Goal: Task Accomplishment & Management: Manage account settings

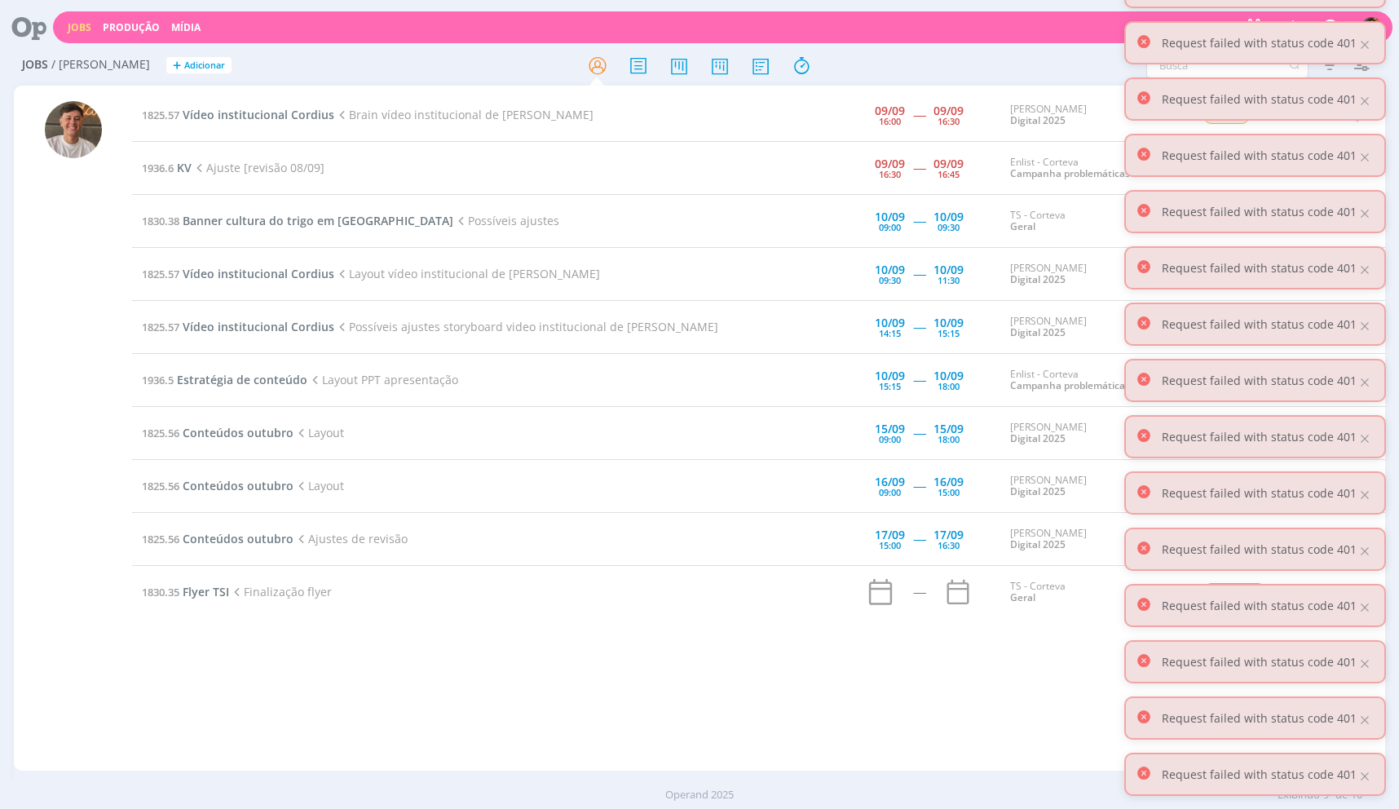
click at [1362, 47] on div at bounding box center [1365, 45] width 15 height 15
click at [944, 55] on div "Filtros Filtrar [GEOGRAPHIC_DATA] Tipo Jobs e Tarefas Data Personalizado a Situ…" at bounding box center [1156, 65] width 441 height 26
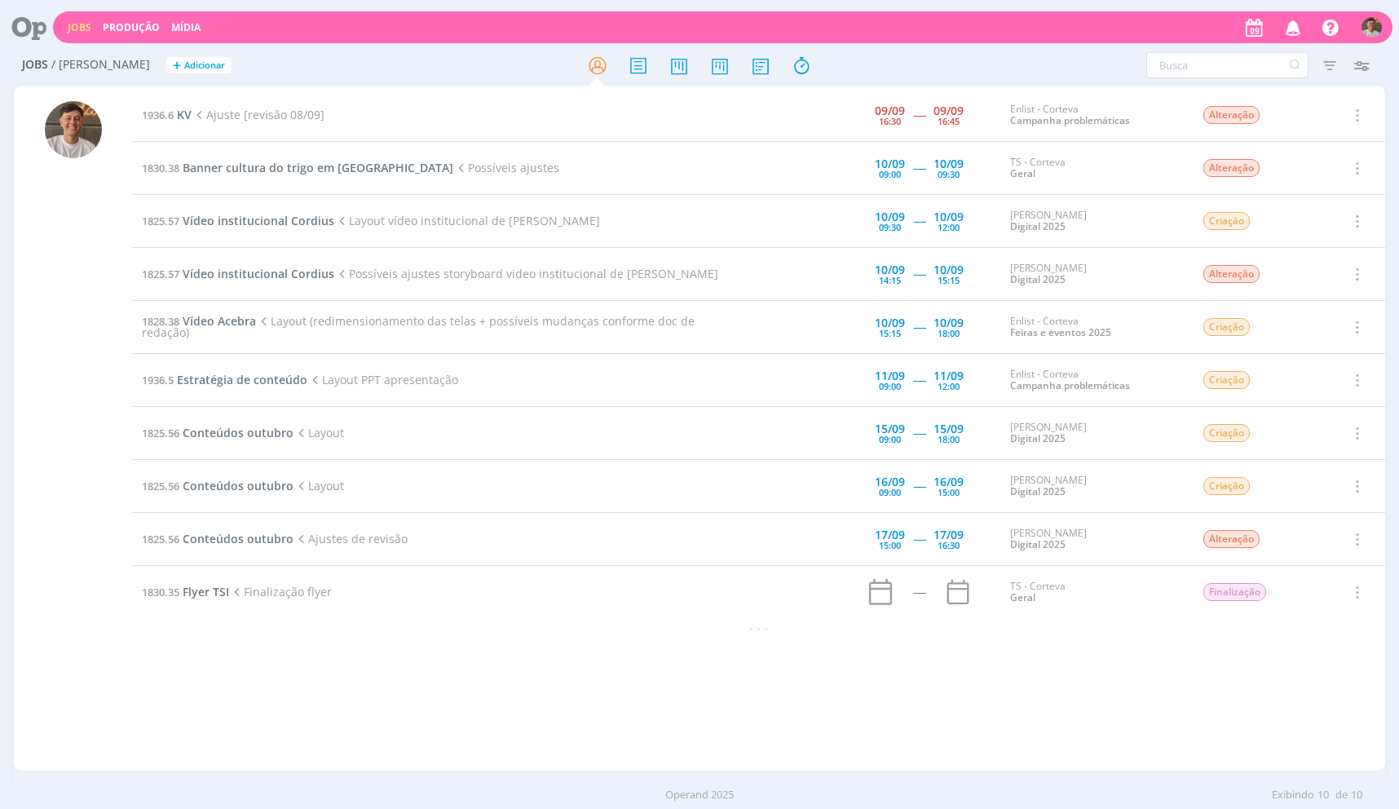
click at [196, 110] on icon at bounding box center [199, 115] width 15 height 15
click at [188, 111] on span "KV" at bounding box center [184, 114] width 15 height 15
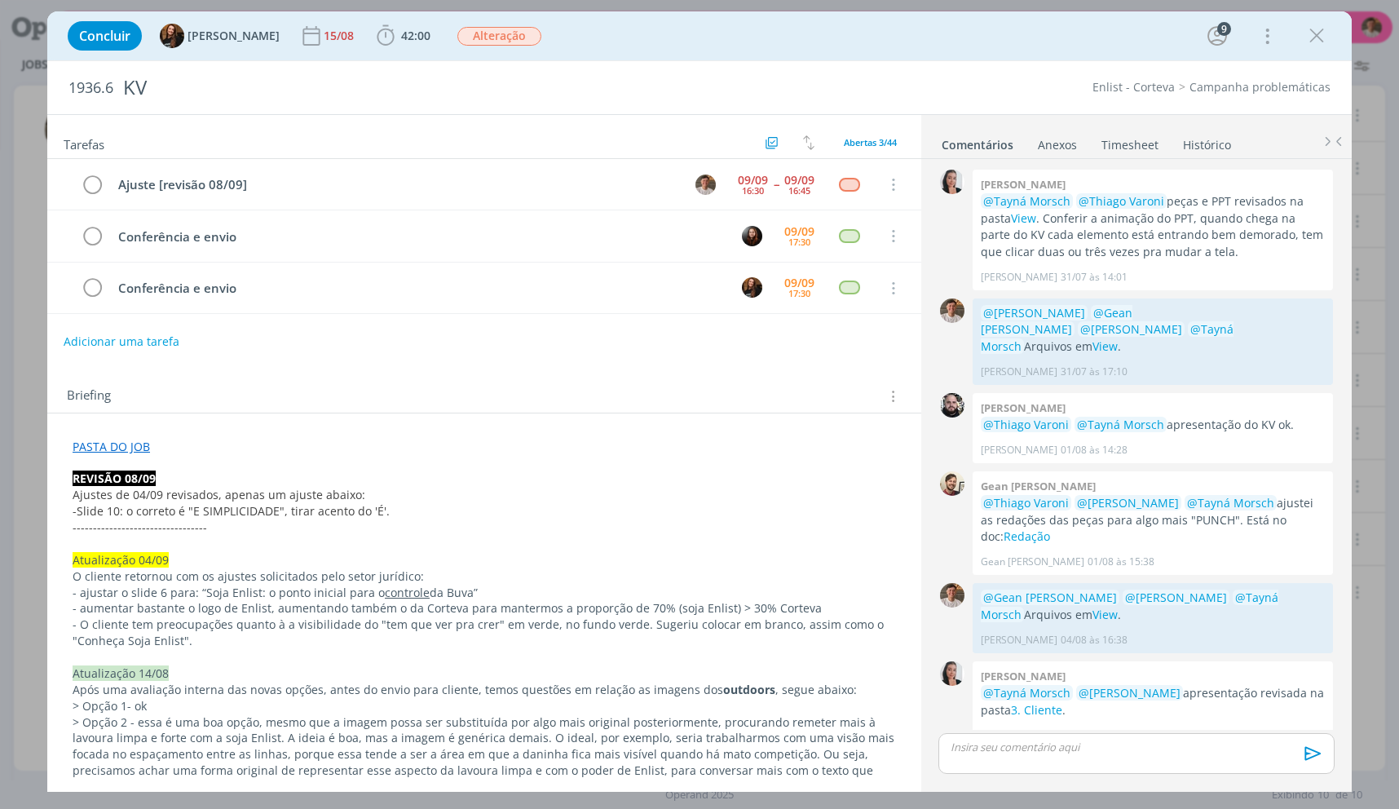
scroll to position [1387, 0]
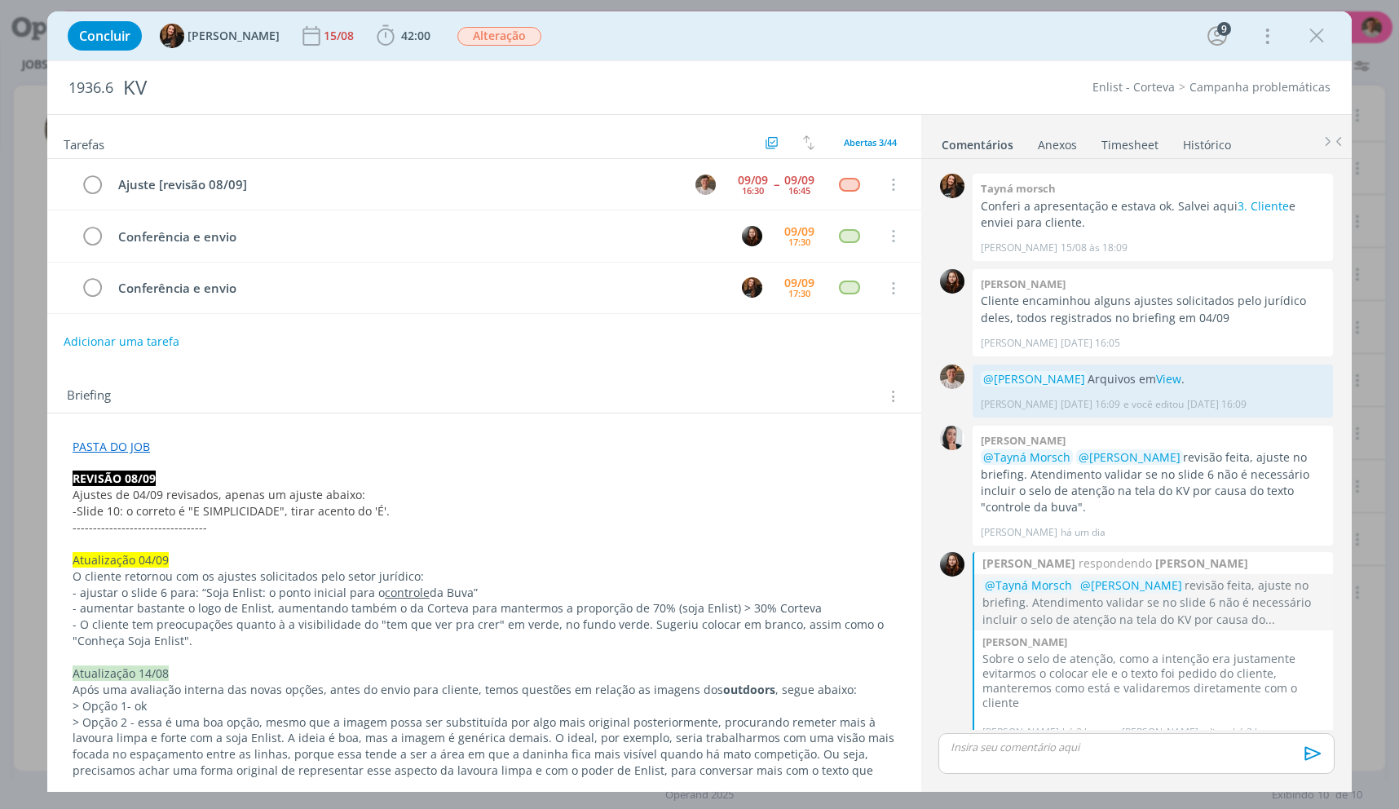
click at [287, 531] on p "---------------------------------" at bounding box center [485, 527] width 824 height 16
click at [1323, 29] on icon "dialog" at bounding box center [1317, 36] width 24 height 24
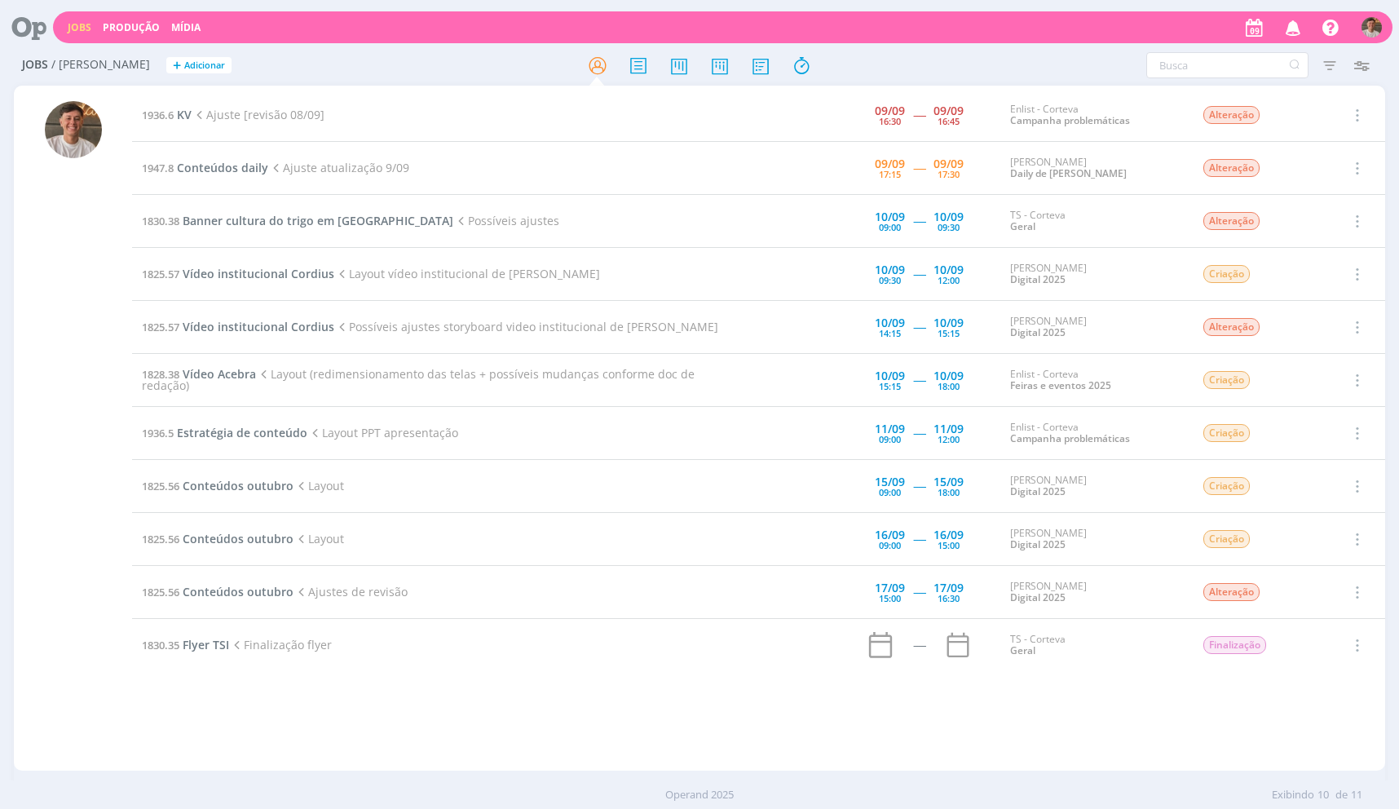
click at [167, 157] on td "1947.8 Conteúdos daily Ajuste atualização 9/09" at bounding box center [435, 168] width 607 height 53
click at [178, 166] on link "1947.8 Conteúdos daily" at bounding box center [205, 167] width 126 height 15
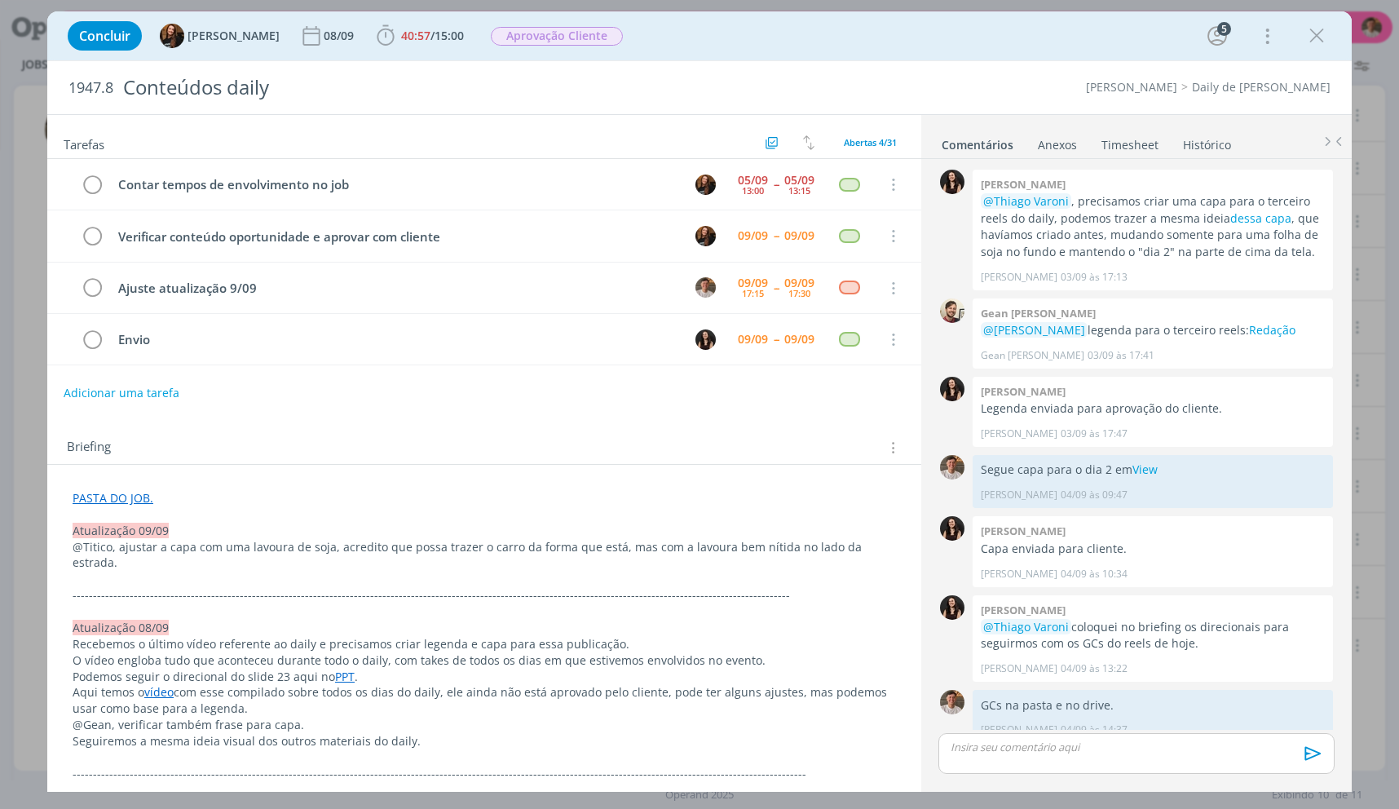
scroll to position [1119, 0]
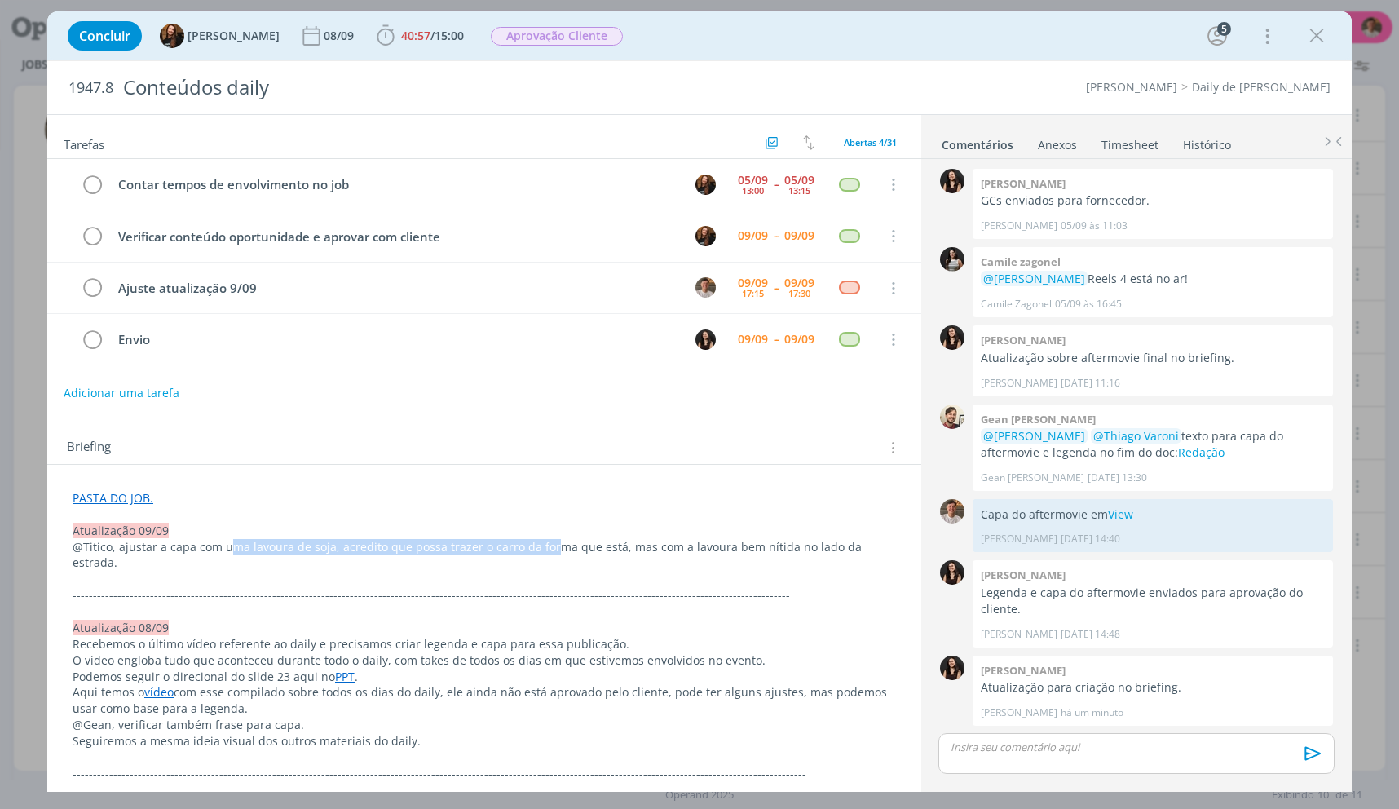
drag, startPoint x: 231, startPoint y: 552, endPoint x: 548, endPoint y: 545, distance: 317.2
click at [548, 545] on p "@Titico, ajustar a capa com uma lavoura de soja, acredito que possa trazer o ca…" at bounding box center [485, 555] width 824 height 33
drag, startPoint x: 565, startPoint y: 545, endPoint x: 576, endPoint y: 545, distance: 10.6
click at [565, 545] on p "@Titico, ajustar a capa com uma lavoura de soja, acredito que possa trazer o ca…" at bounding box center [484, 556] width 822 height 33
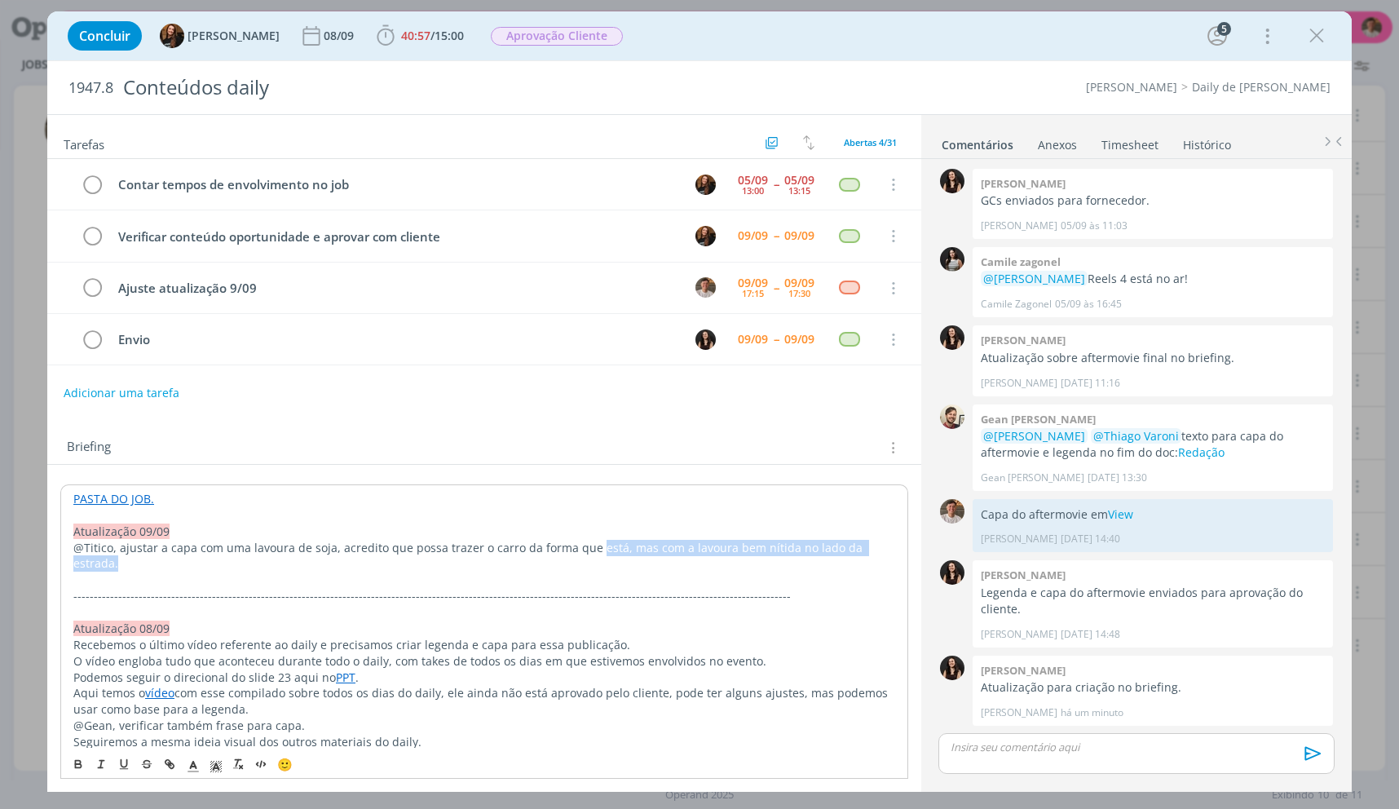
drag, startPoint x: 588, startPoint y: 547, endPoint x: 886, endPoint y: 546, distance: 298.4
click at [886, 546] on p "@Titico, ajustar a capa com uma lavoura de soja, acredito que possa trazer o ca…" at bounding box center [484, 556] width 822 height 33
drag, startPoint x: 1300, startPoint y: 16, endPoint x: 1313, endPoint y: 23, distance: 14.6
click at [1301, 16] on div "Concluir Tayná Morsch 08/09 40:57 / 15:00 Iniciar Apontar Data * 09/09/2025 Hor…" at bounding box center [700, 35] width 1280 height 39
click at [1325, 33] on icon "dialog" at bounding box center [1317, 36] width 24 height 24
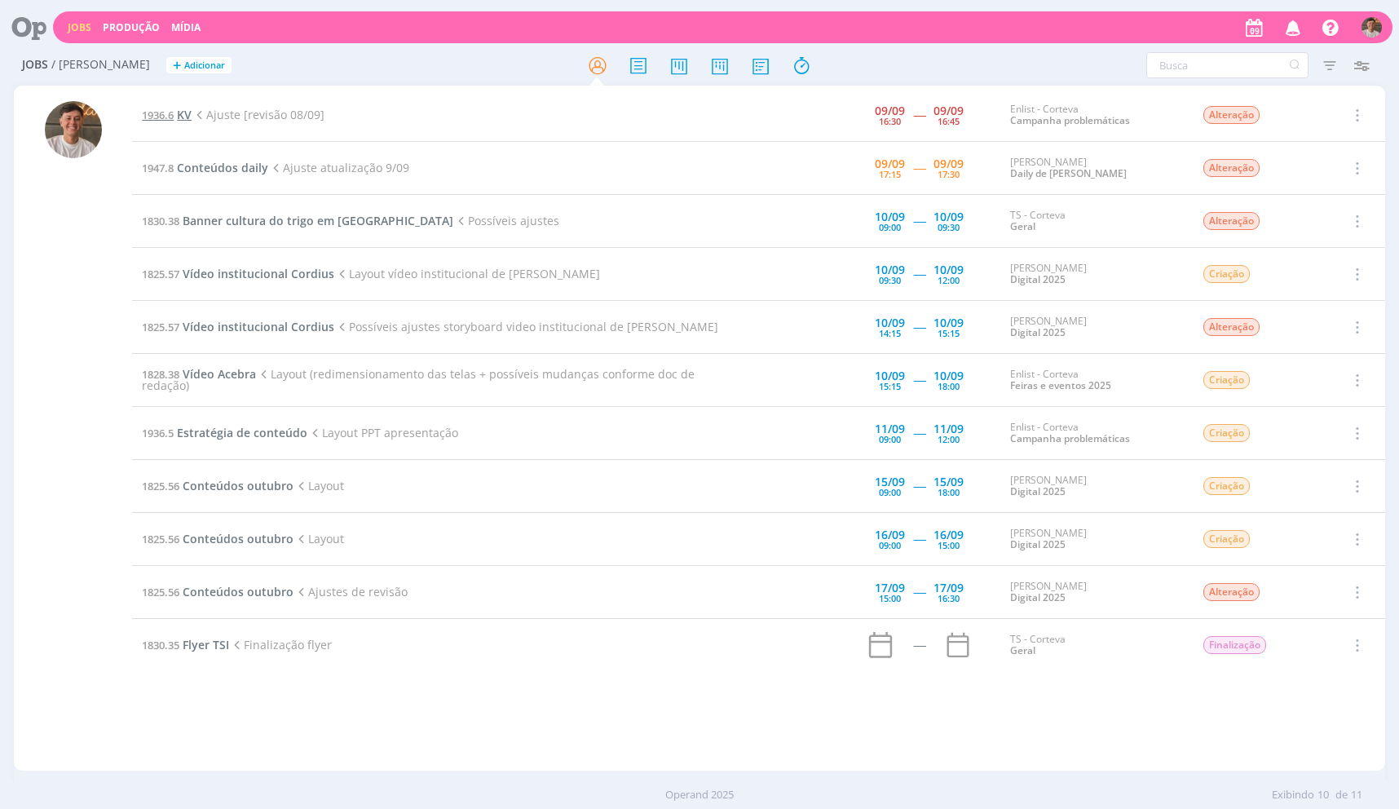
click at [165, 112] on span "1936.6" at bounding box center [158, 115] width 32 height 15
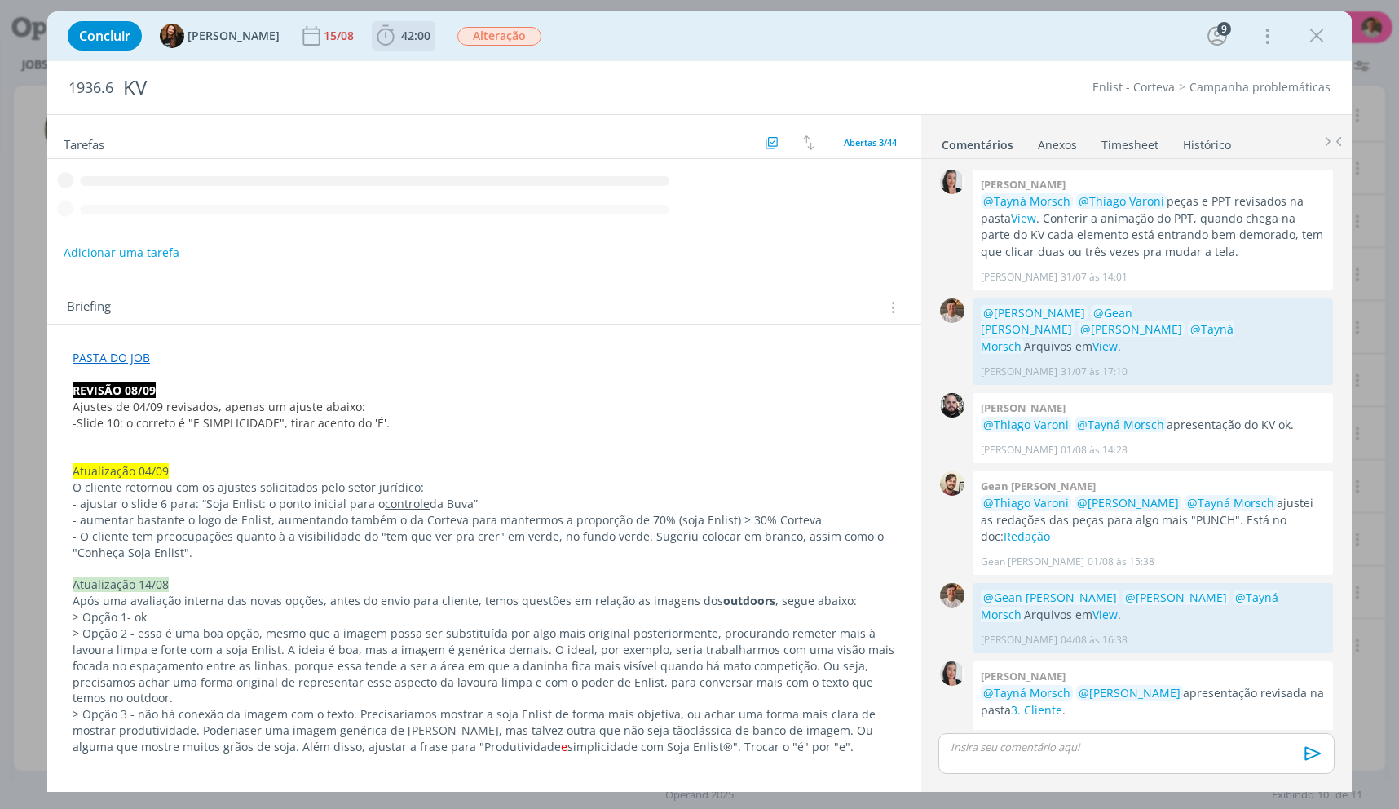
scroll to position [1387, 0]
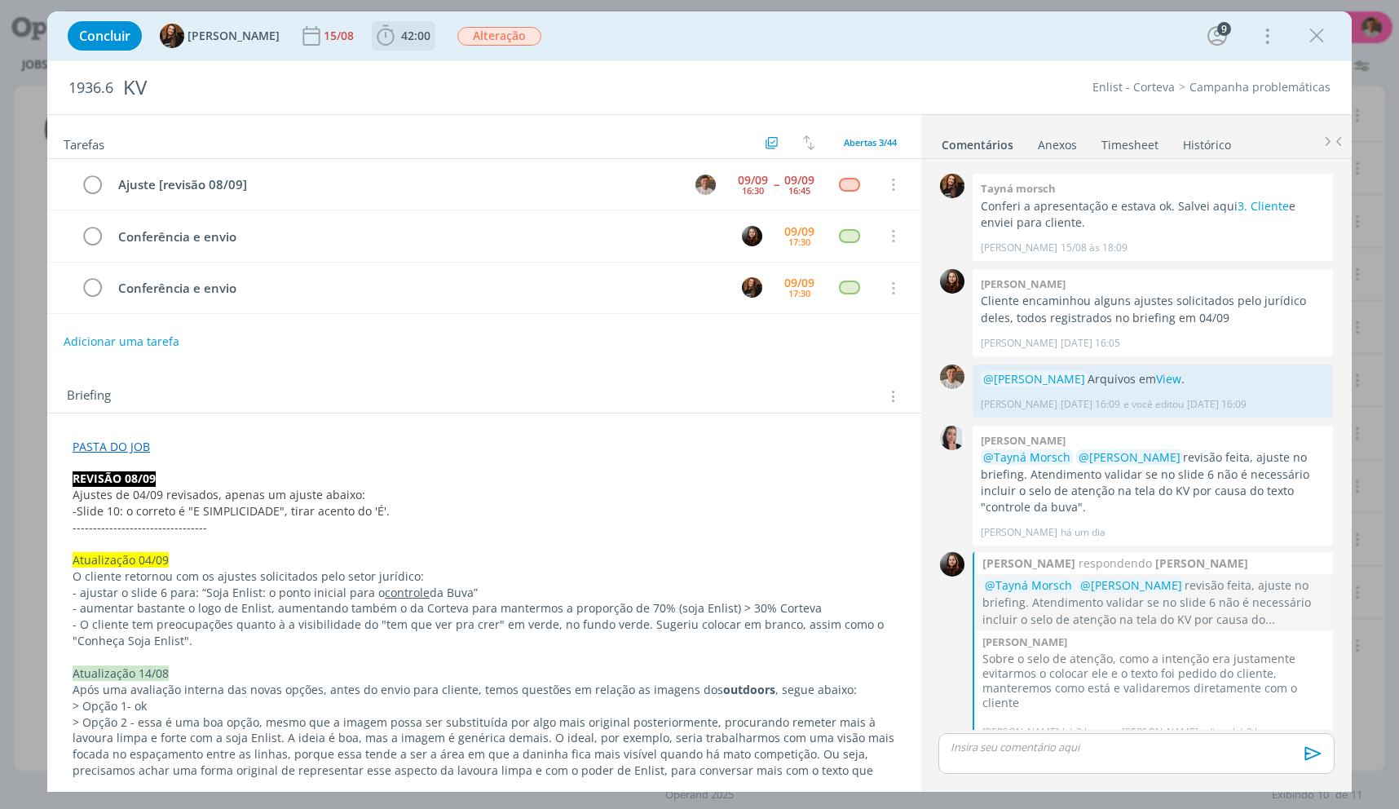
click at [401, 40] on span "42:00" at bounding box center [415, 35] width 29 height 15
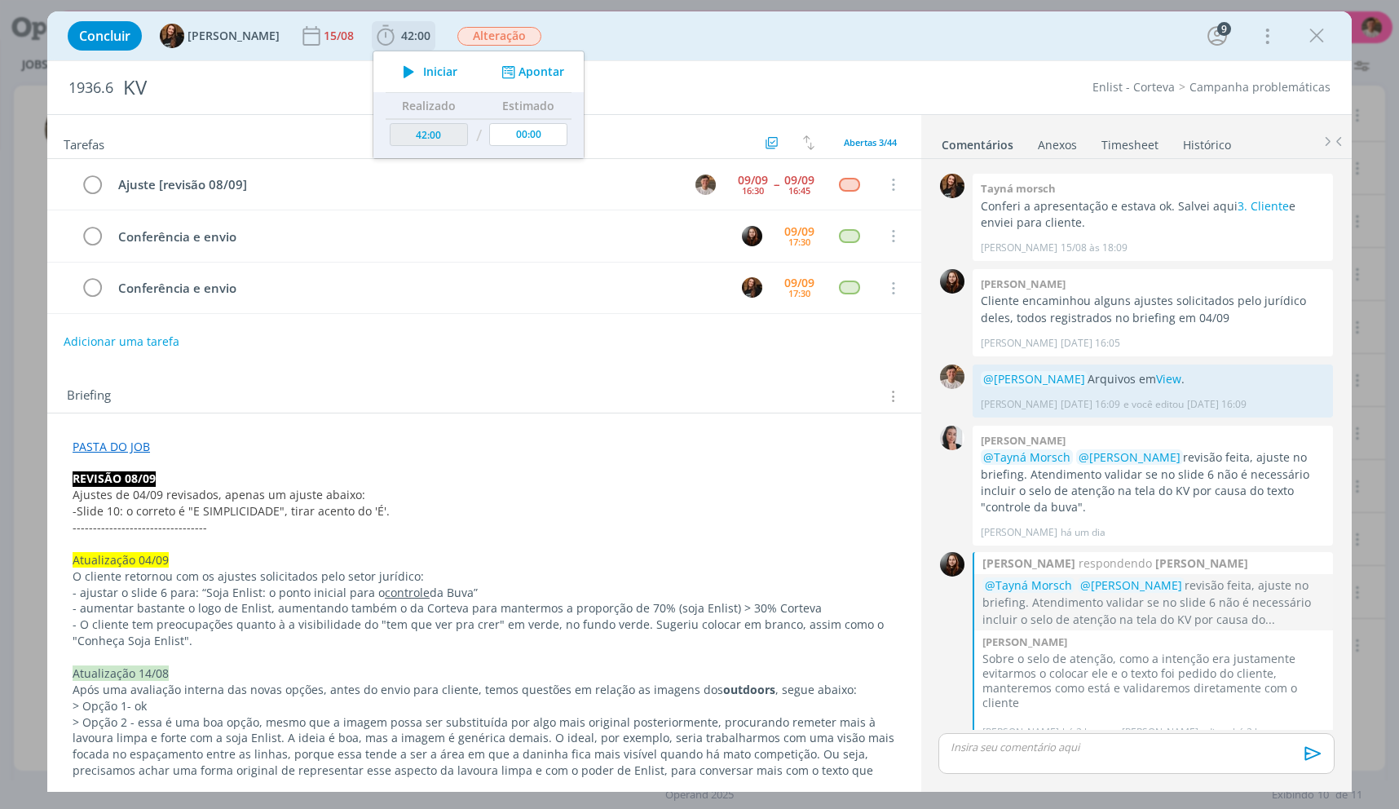
click at [423, 72] on span "Iniciar" at bounding box center [440, 71] width 34 height 11
drag, startPoint x: 175, startPoint y: 500, endPoint x: 183, endPoint y: 506, distance: 10.0
click at [176, 500] on span "Ajustes de 04/09 revisados, apenas um ajuste abaixo:" at bounding box center [219, 494] width 293 height 15
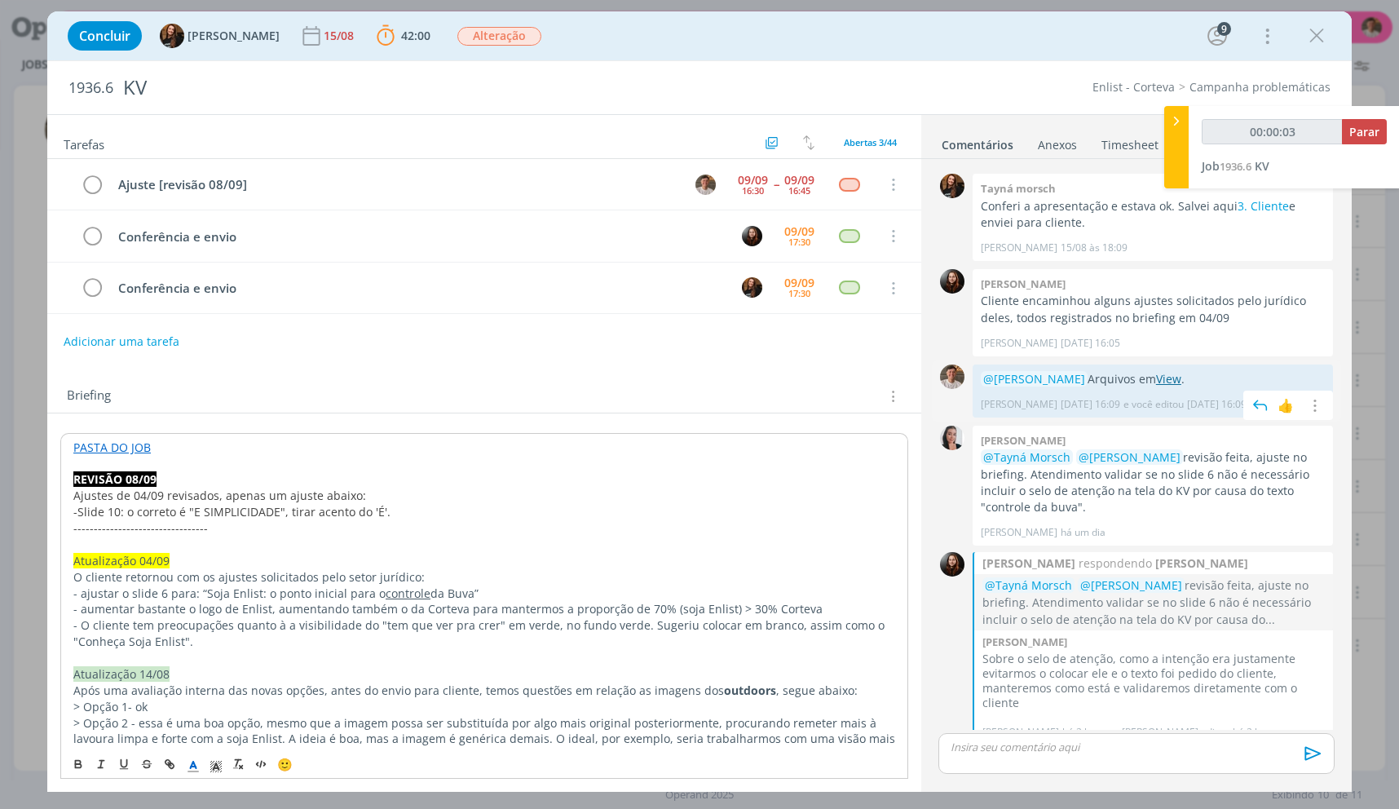
click at [1171, 382] on link "View" at bounding box center [1168, 378] width 25 height 15
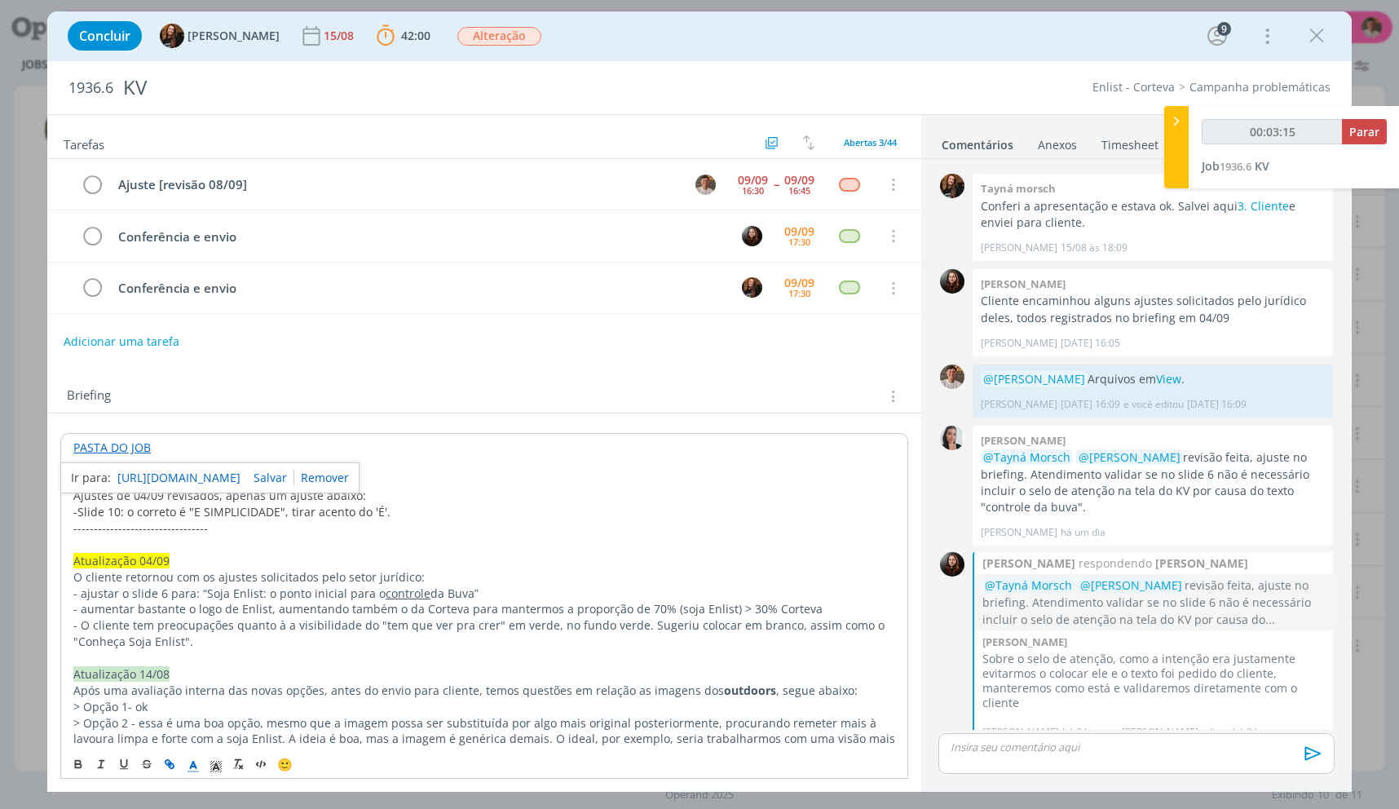
click at [132, 478] on link "https://sobeae.sharepoint.com/:f:/s/SOBEAE/EkoGKiF2nYJFuJE02Wo7W_UBPMlYs4kaA95q…" at bounding box center [178, 477] width 123 height 21
type input "00:03:49"
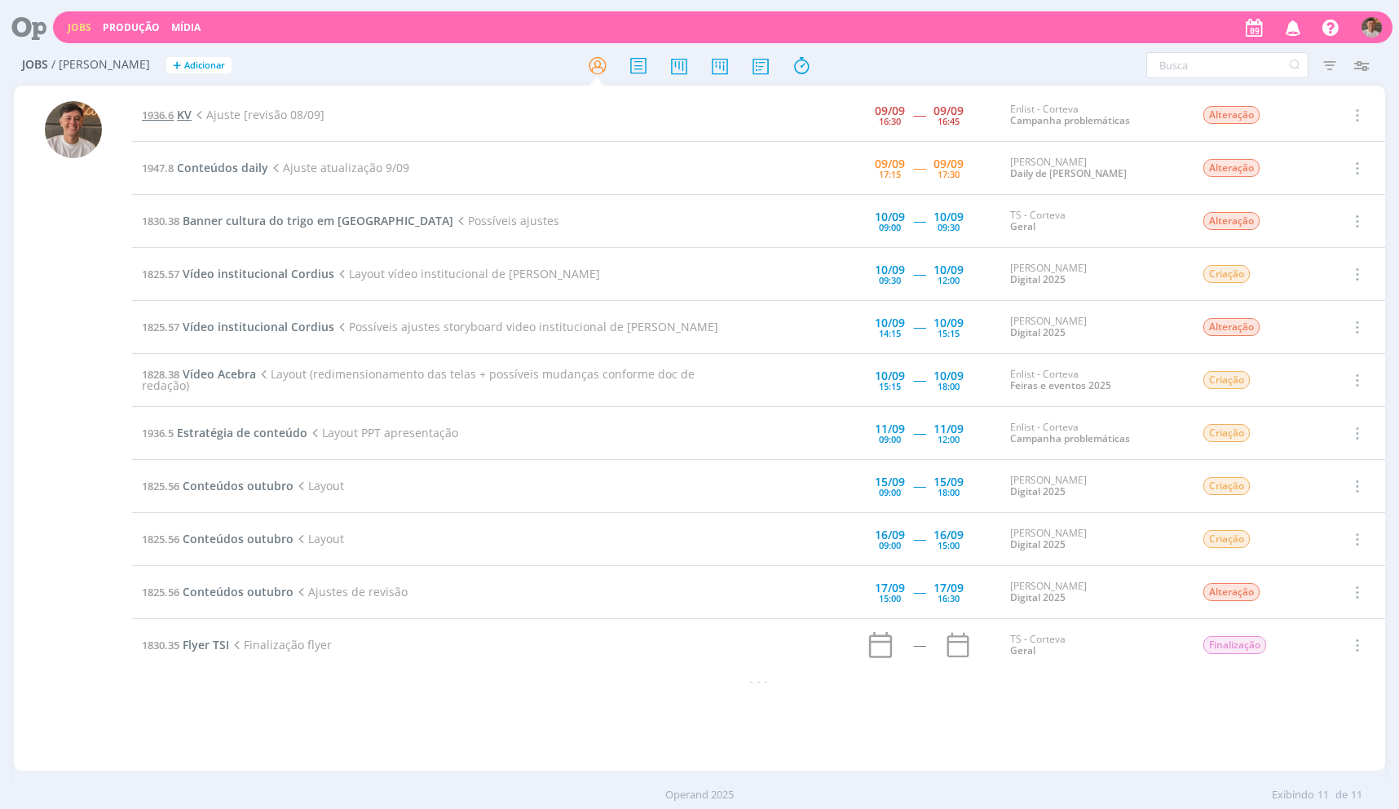
click at [171, 114] on span "1936.6" at bounding box center [158, 115] width 32 height 15
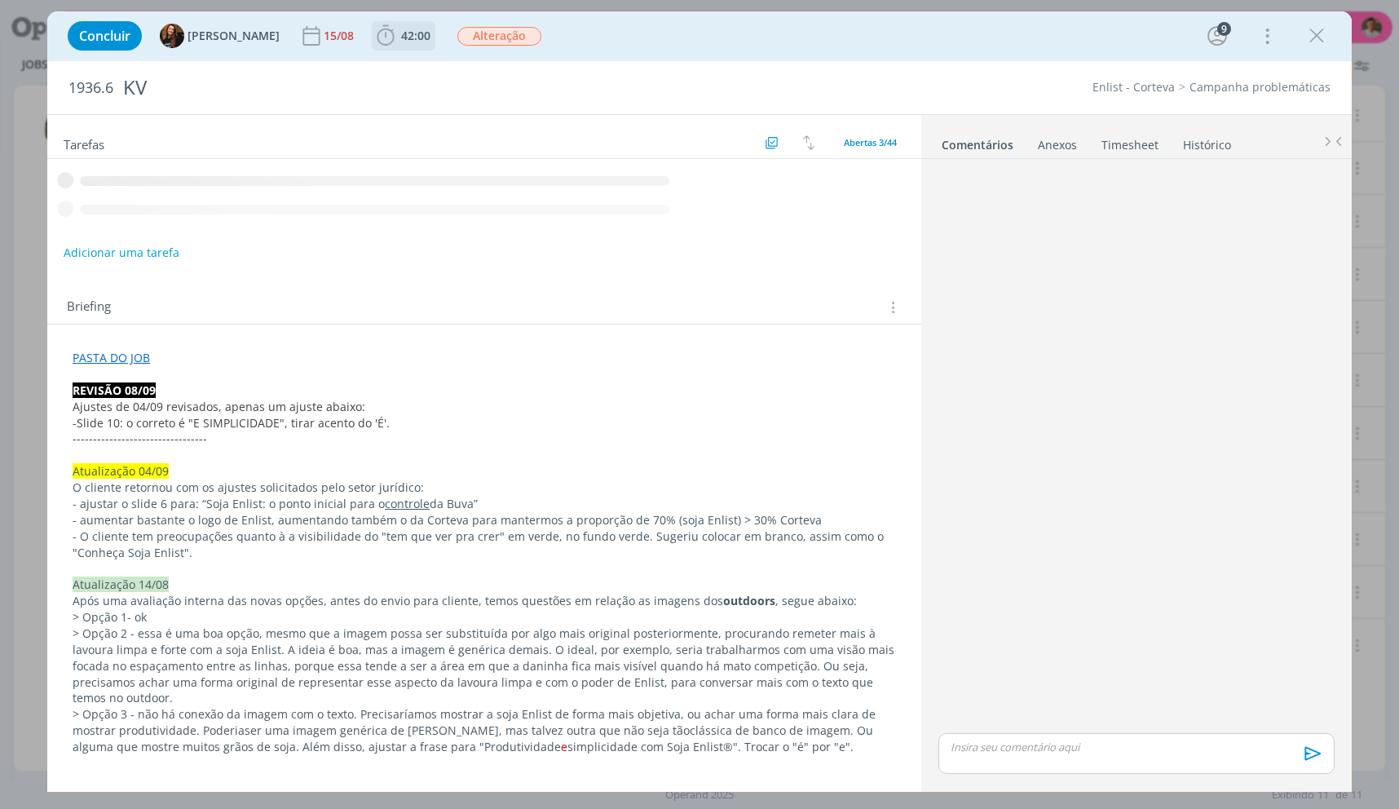
click at [403, 31] on span "42:00" at bounding box center [415, 35] width 29 height 15
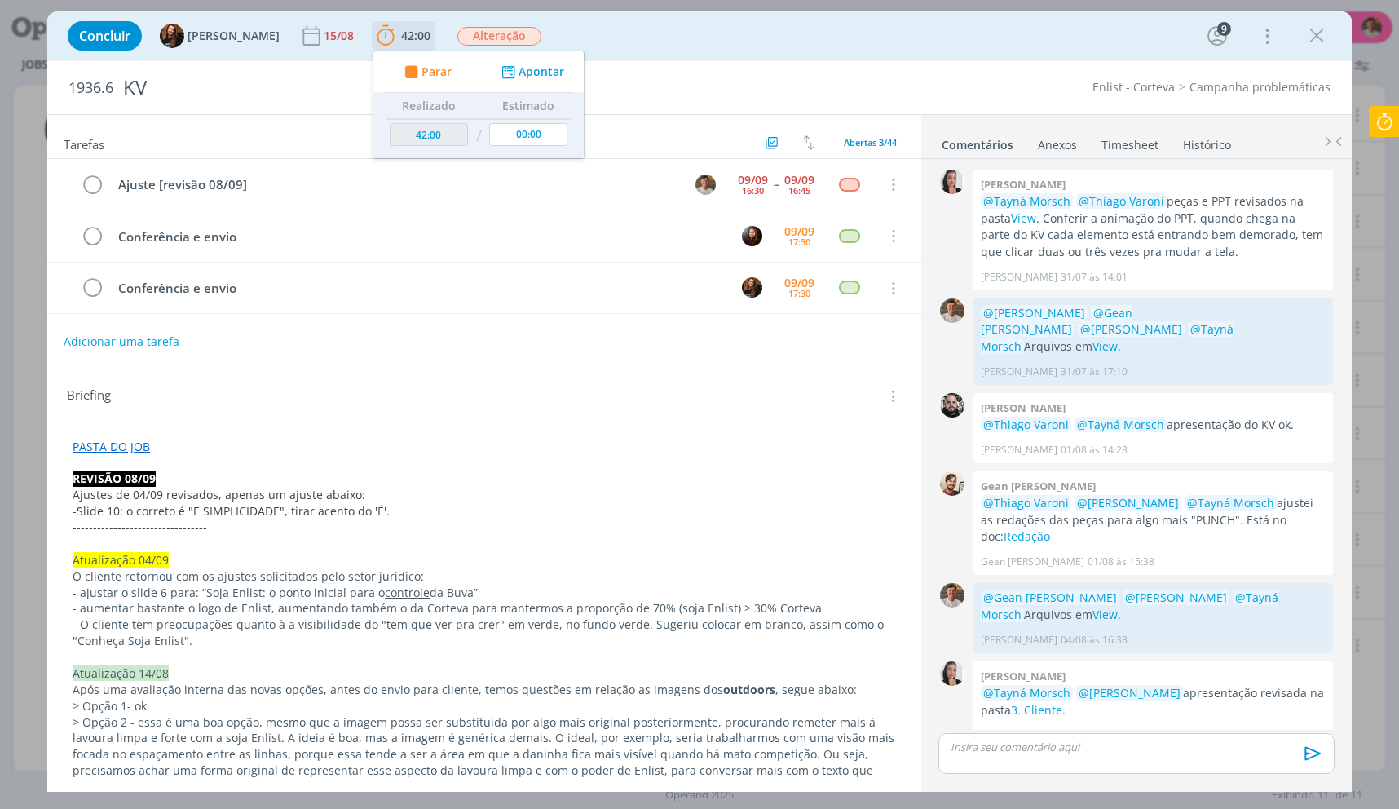
scroll to position [1387, 0]
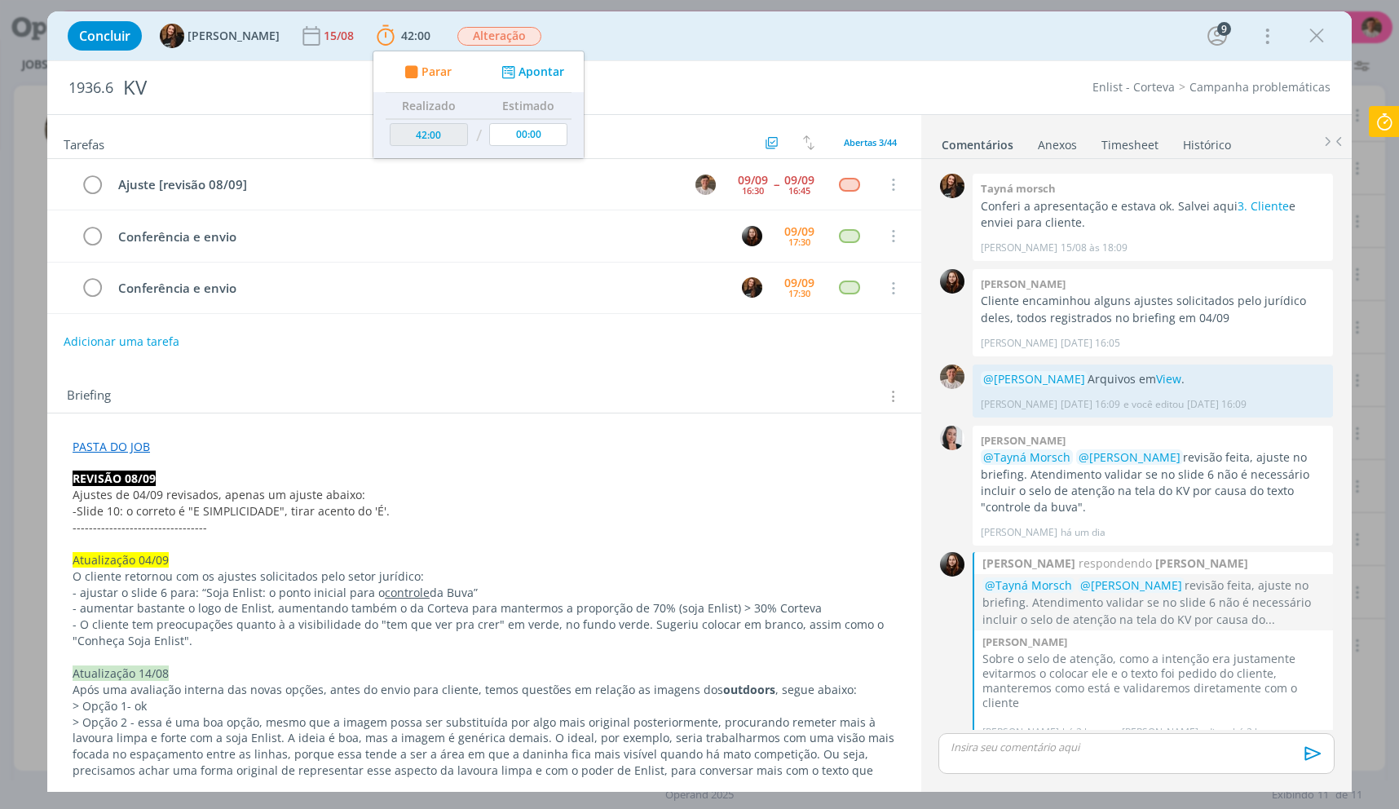
click at [137, 443] on link "PASTA DO JOB" at bounding box center [111, 446] width 77 height 15
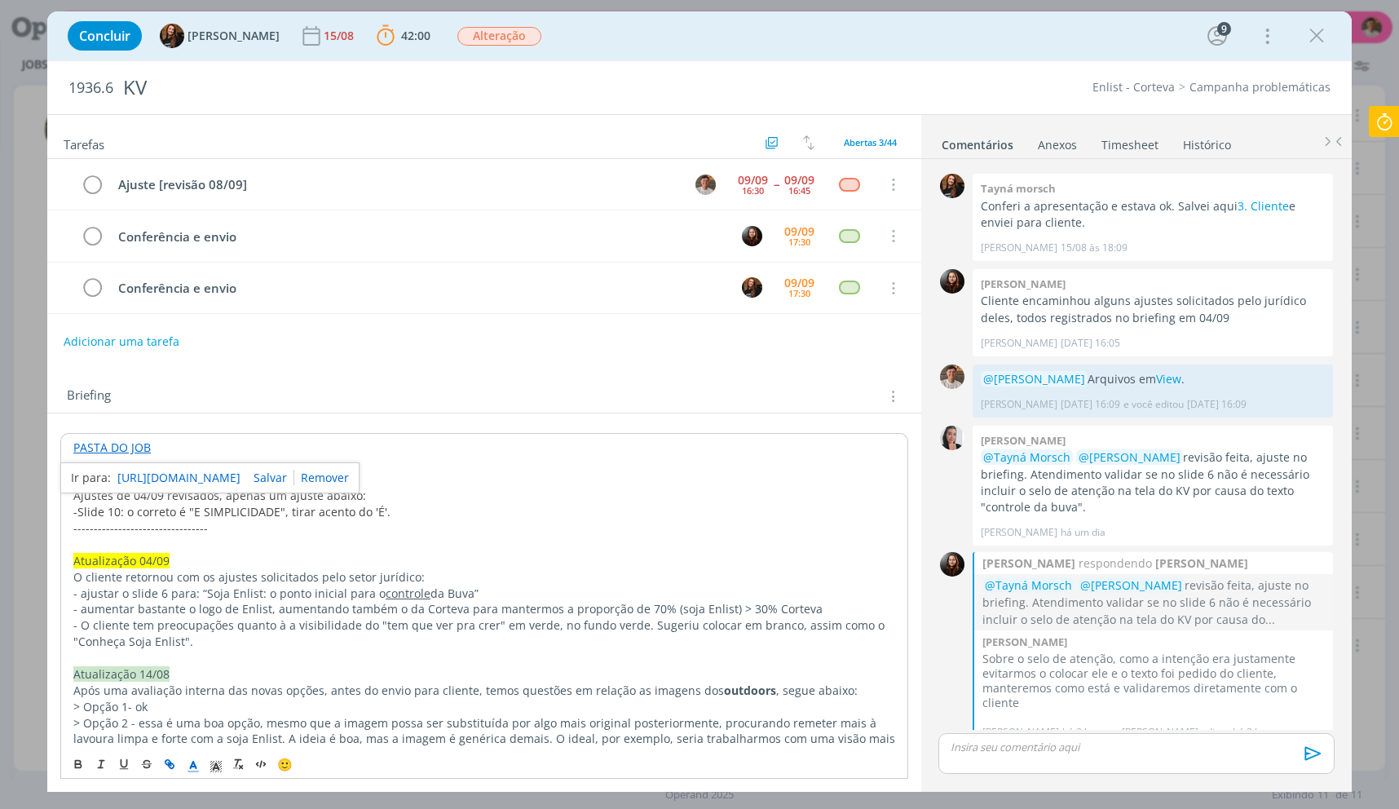
click at [148, 468] on link "[URL][DOMAIN_NAME]" at bounding box center [178, 477] width 123 height 21
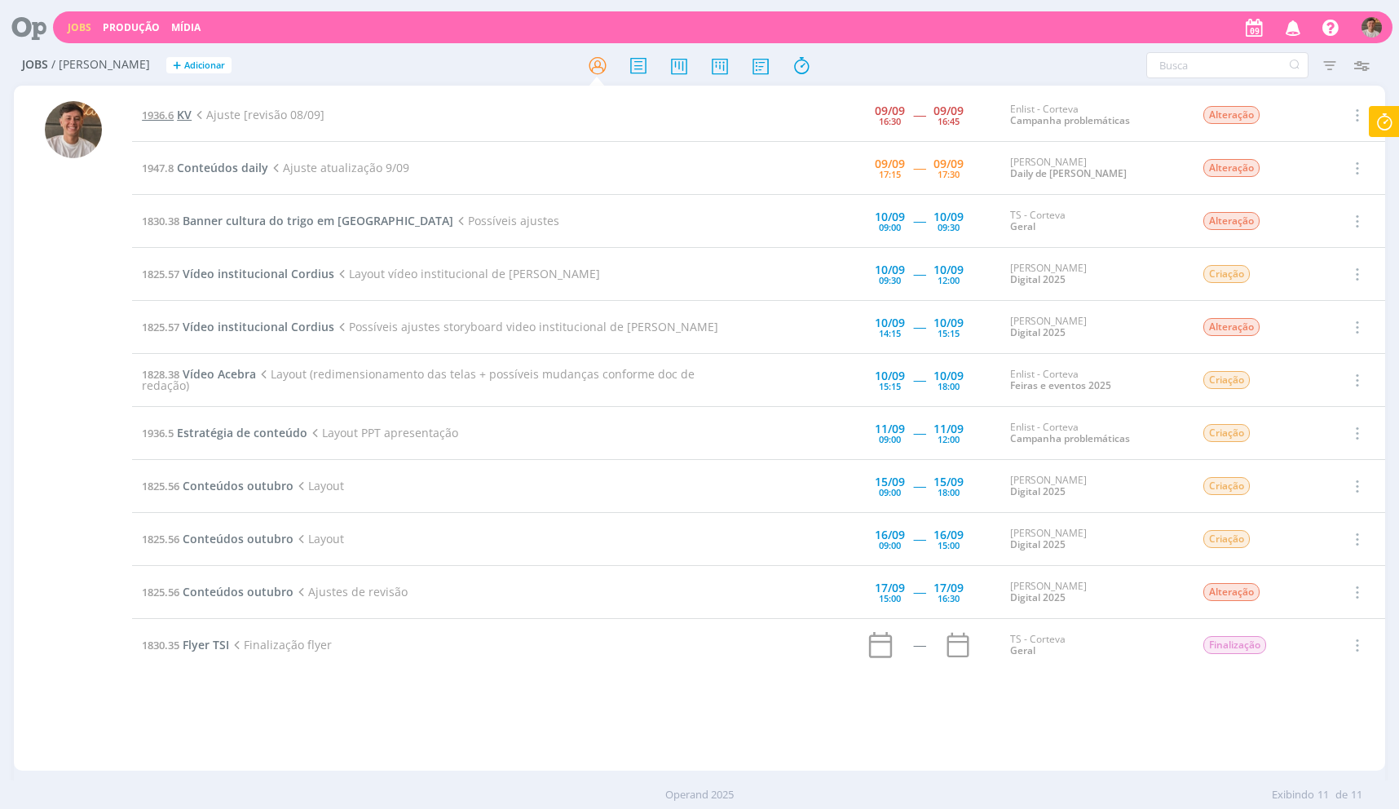
click at [186, 115] on span "KV" at bounding box center [184, 114] width 15 height 15
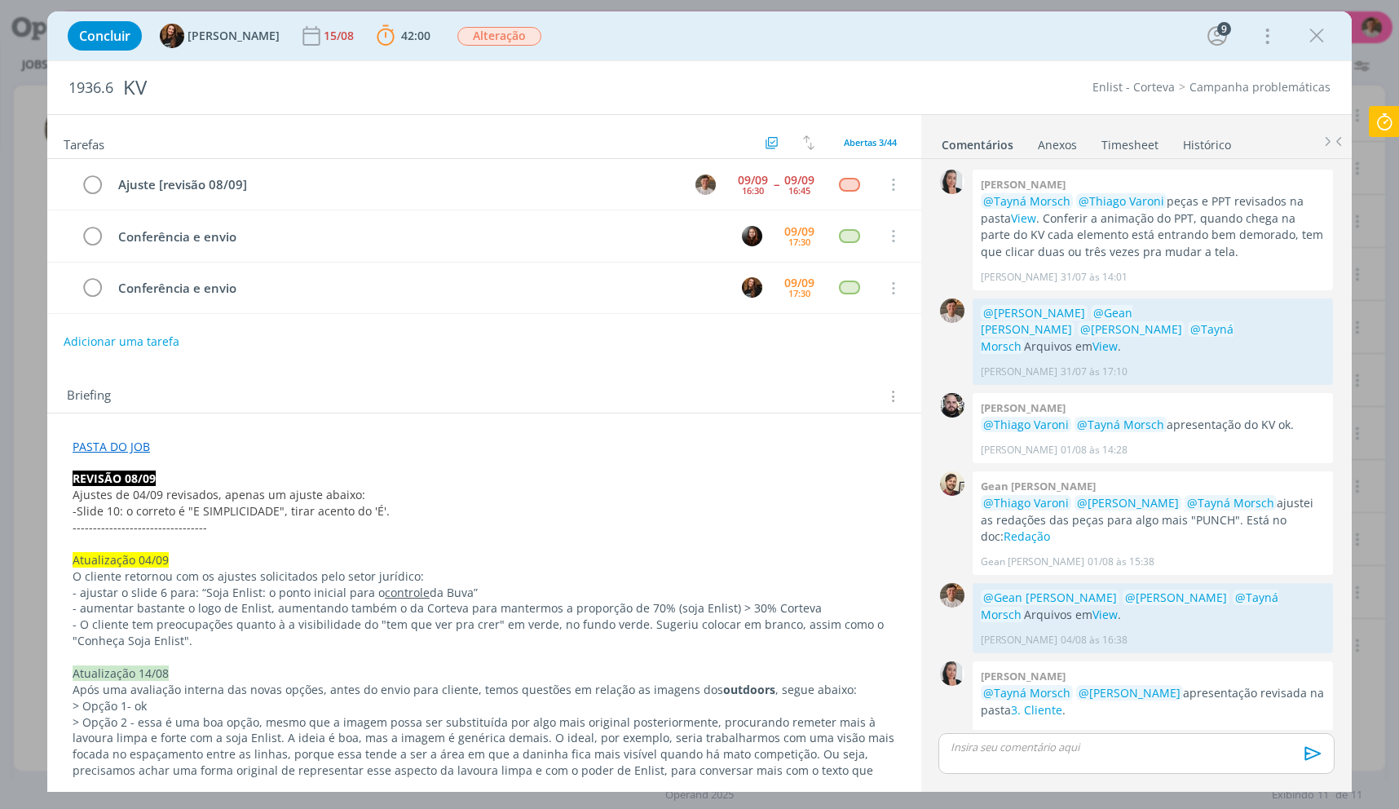
scroll to position [1387, 0]
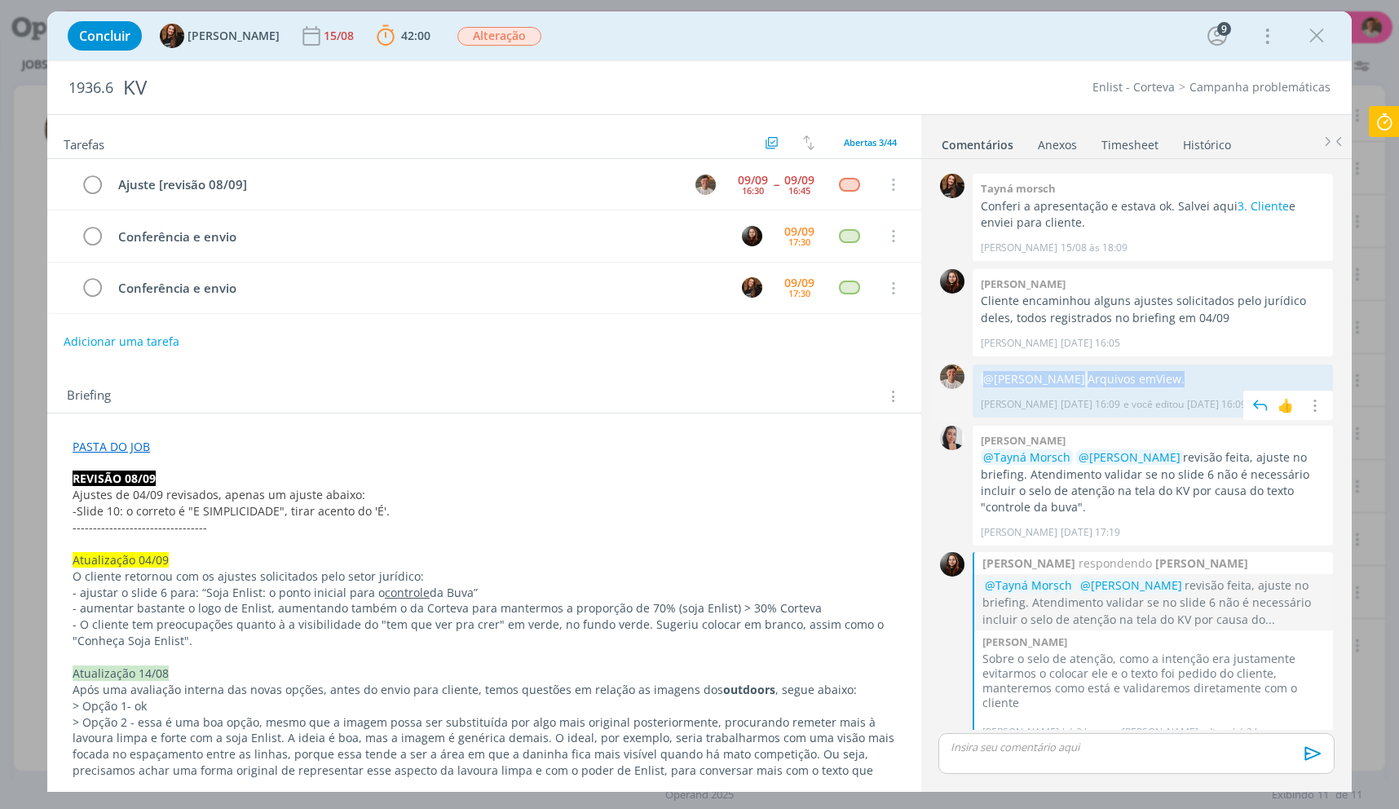
drag, startPoint x: 1198, startPoint y: 378, endPoint x: 978, endPoint y: 378, distance: 219.3
click at [978, 378] on div "@Caroline Pieczarka Arquivos em View . Thiago Varoni 08/09 às 16:09 e você edit…" at bounding box center [1153, 390] width 360 height 53
copy p "@Caroline Pieczarka Arquivos em View ."
click at [1039, 754] on p "dialog" at bounding box center [1137, 747] width 370 height 15
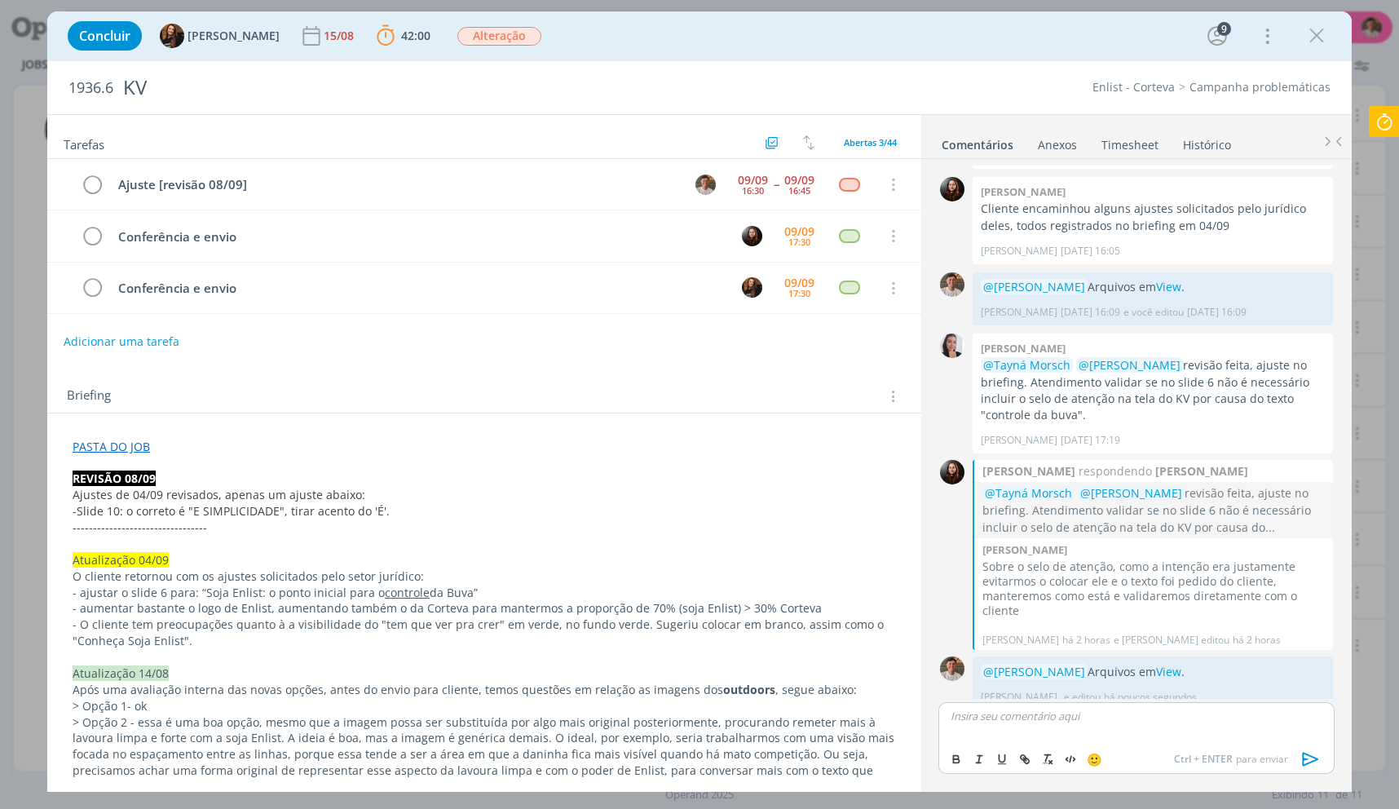
click at [1376, 130] on icon at bounding box center [1384, 122] width 29 height 32
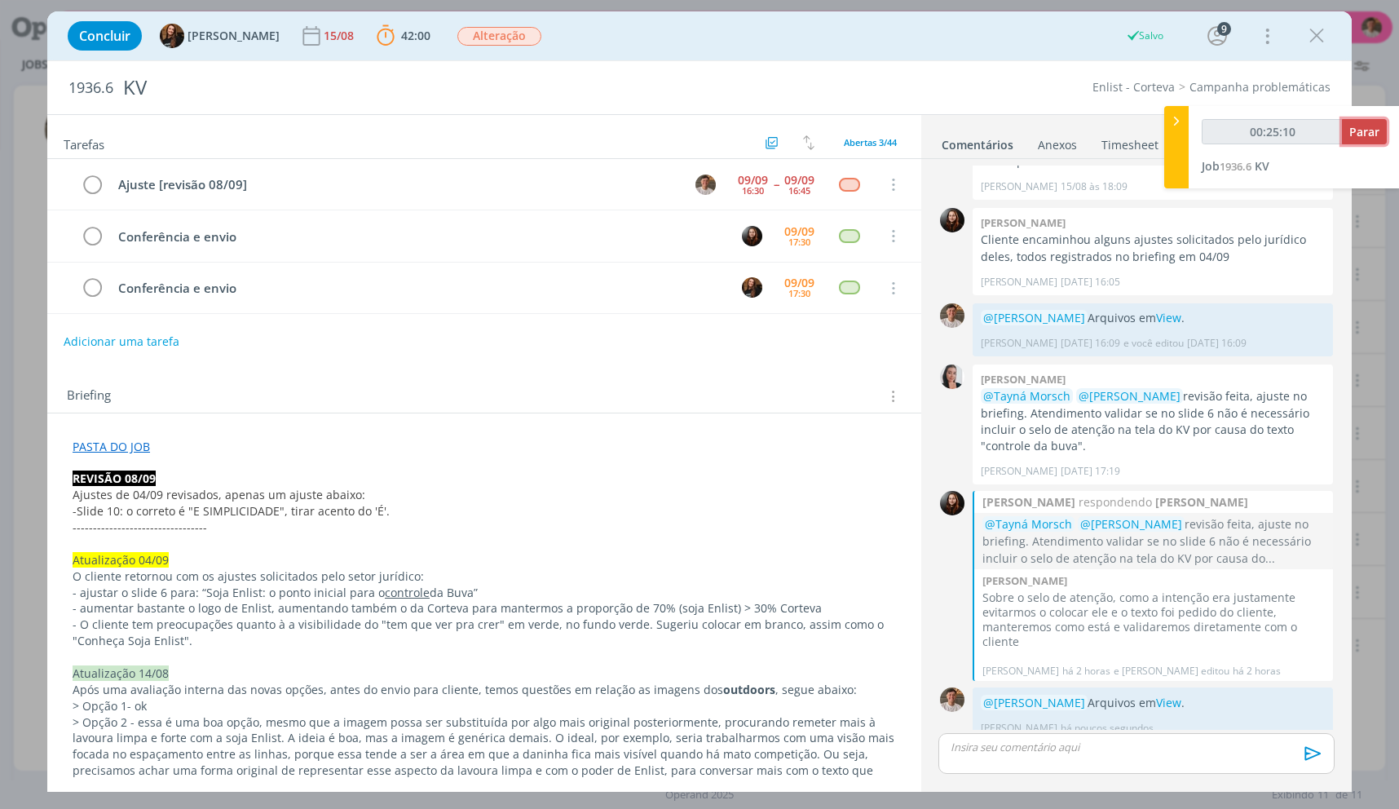
type input "00:25:11"
click at [1345, 141] on button "Parar" at bounding box center [1364, 131] width 45 height 25
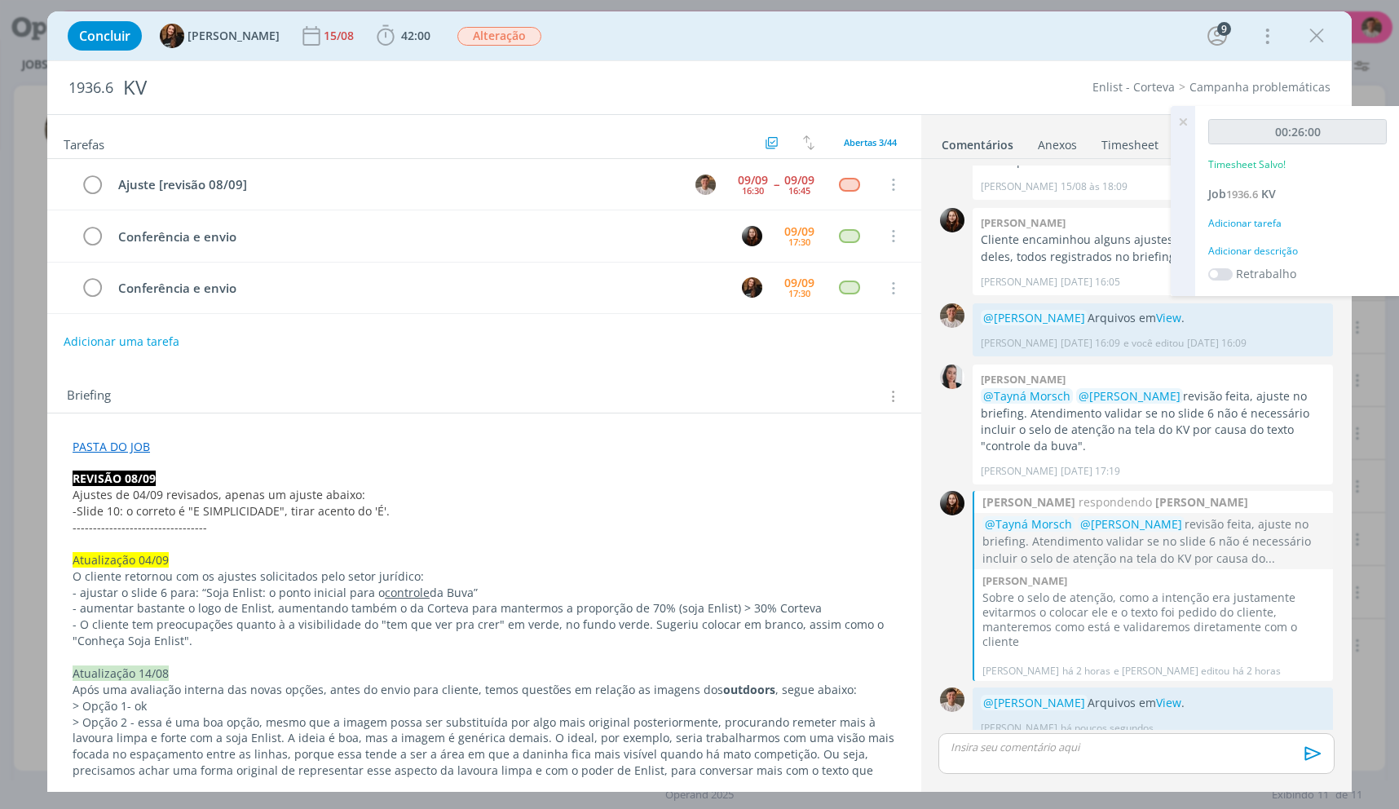
click at [1256, 236] on div "00:26:00 Timesheet Salvo! Job 1936.6 KV Adicionar tarefa Adicionar descrição Re…" at bounding box center [1297, 201] width 205 height 190
click at [1252, 253] on div "Adicionar descrição" at bounding box center [1297, 251] width 179 height 15
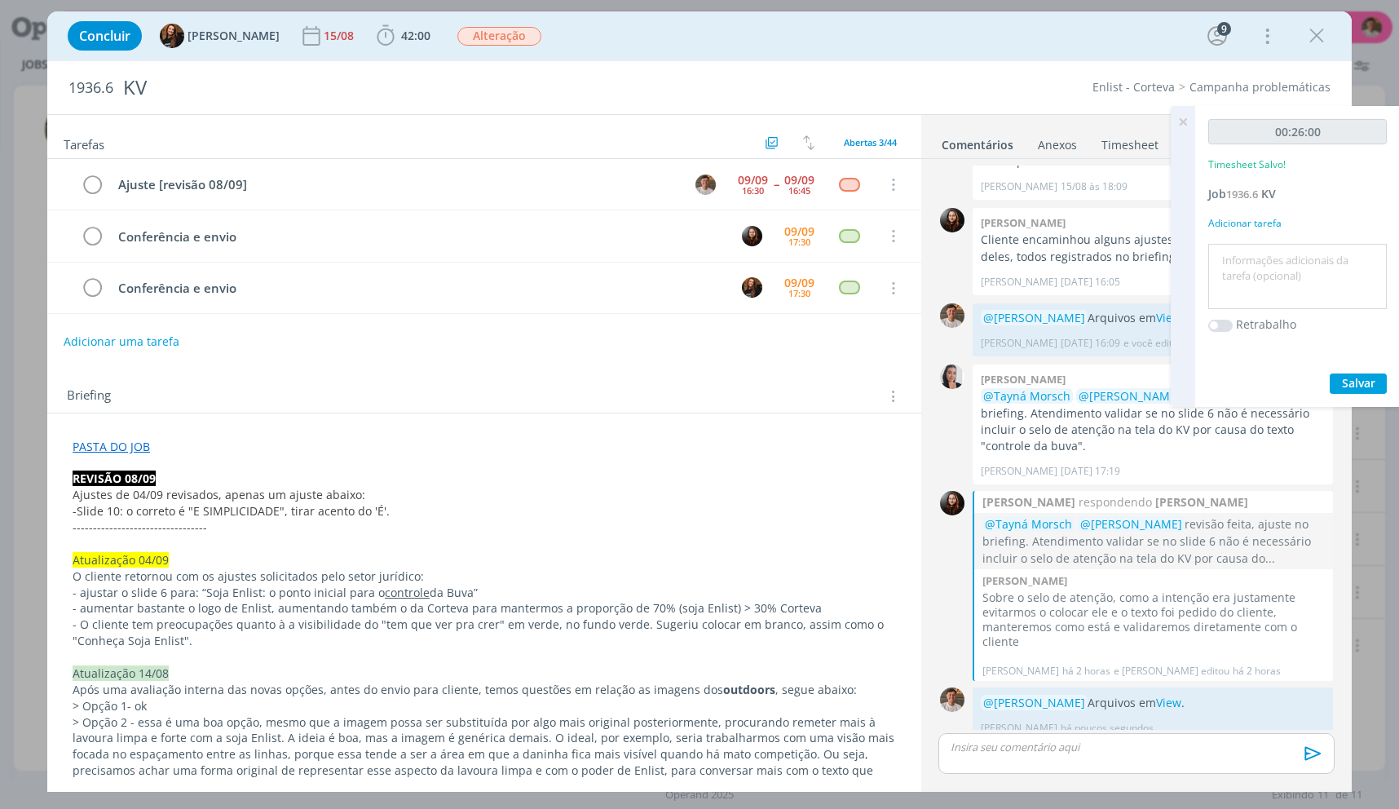
click at [1255, 259] on textarea at bounding box center [1297, 277] width 170 height 58
type textarea "Ajustes"
click at [1330, 373] on button "Salvar" at bounding box center [1358, 383] width 57 height 20
click at [95, 186] on icon "dialog" at bounding box center [92, 185] width 23 height 24
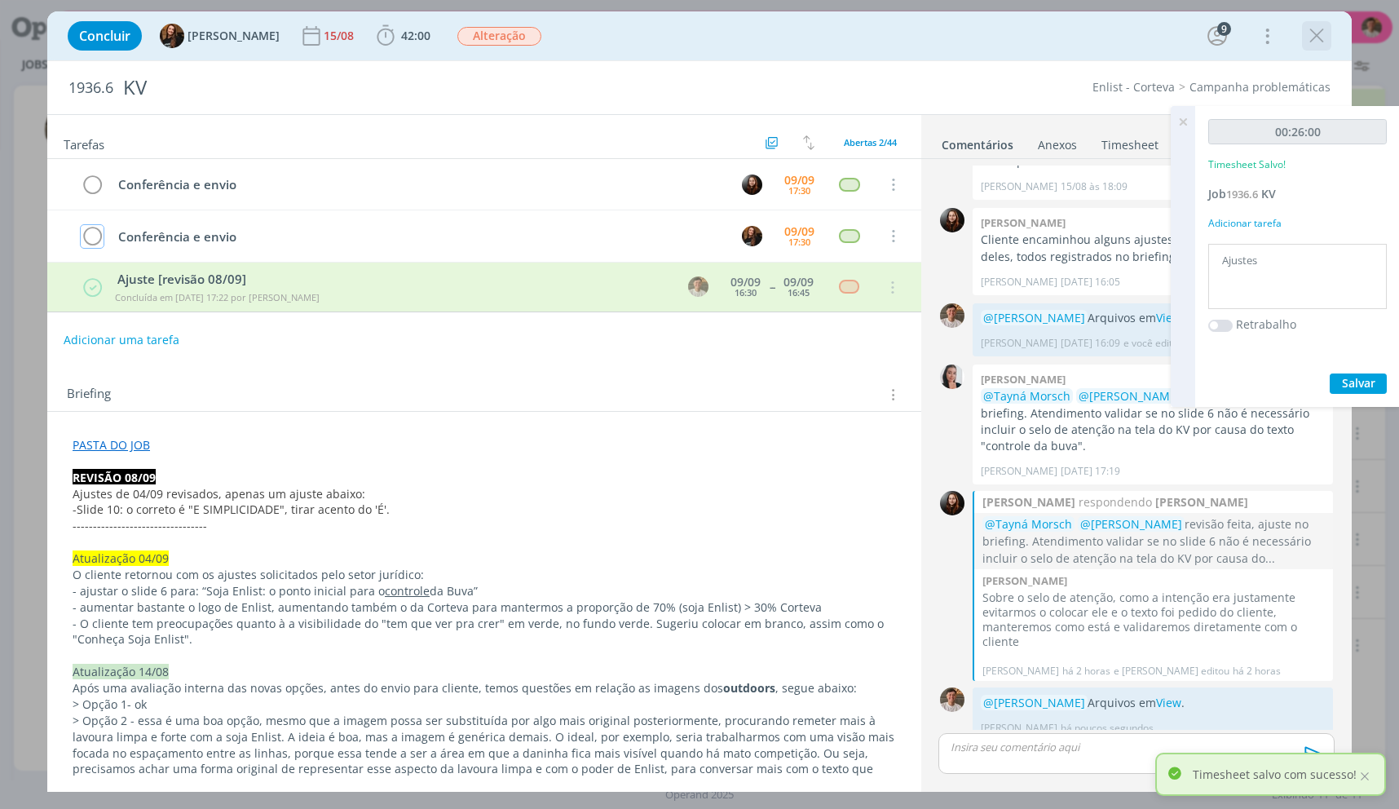
click at [1329, 39] on div "dialog" at bounding box center [1316, 35] width 29 height 29
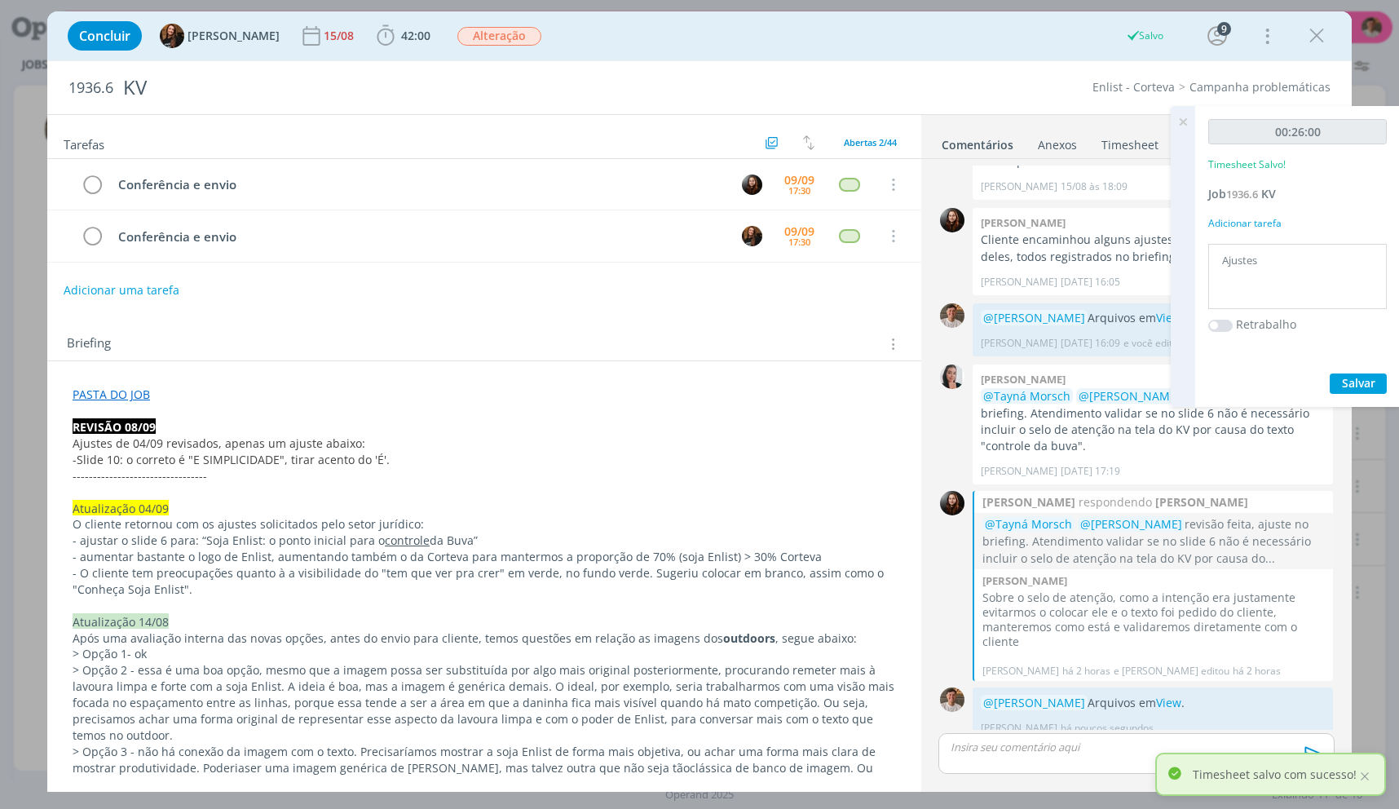
click at [1186, 124] on icon at bounding box center [1182, 122] width 29 height 32
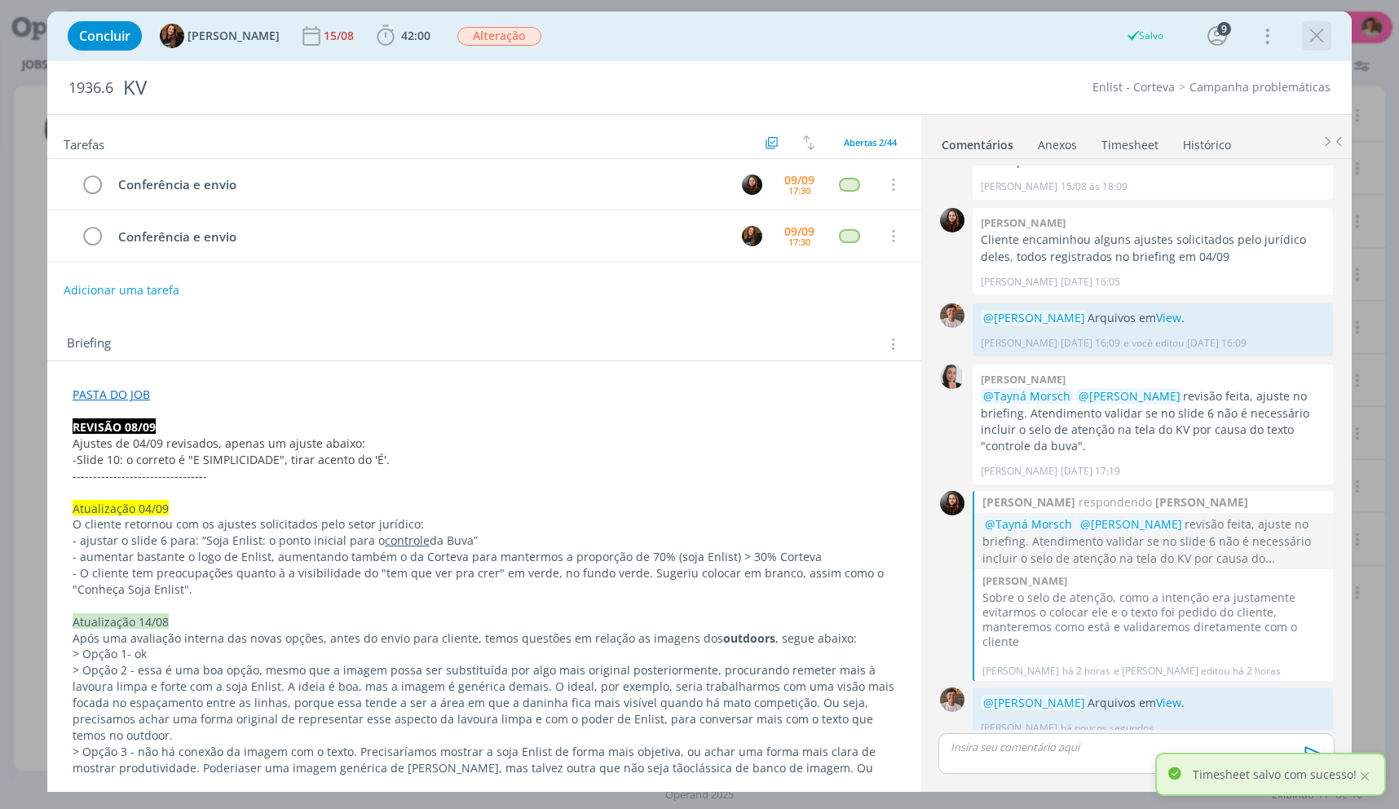
click at [1313, 42] on icon "dialog" at bounding box center [1317, 36] width 24 height 24
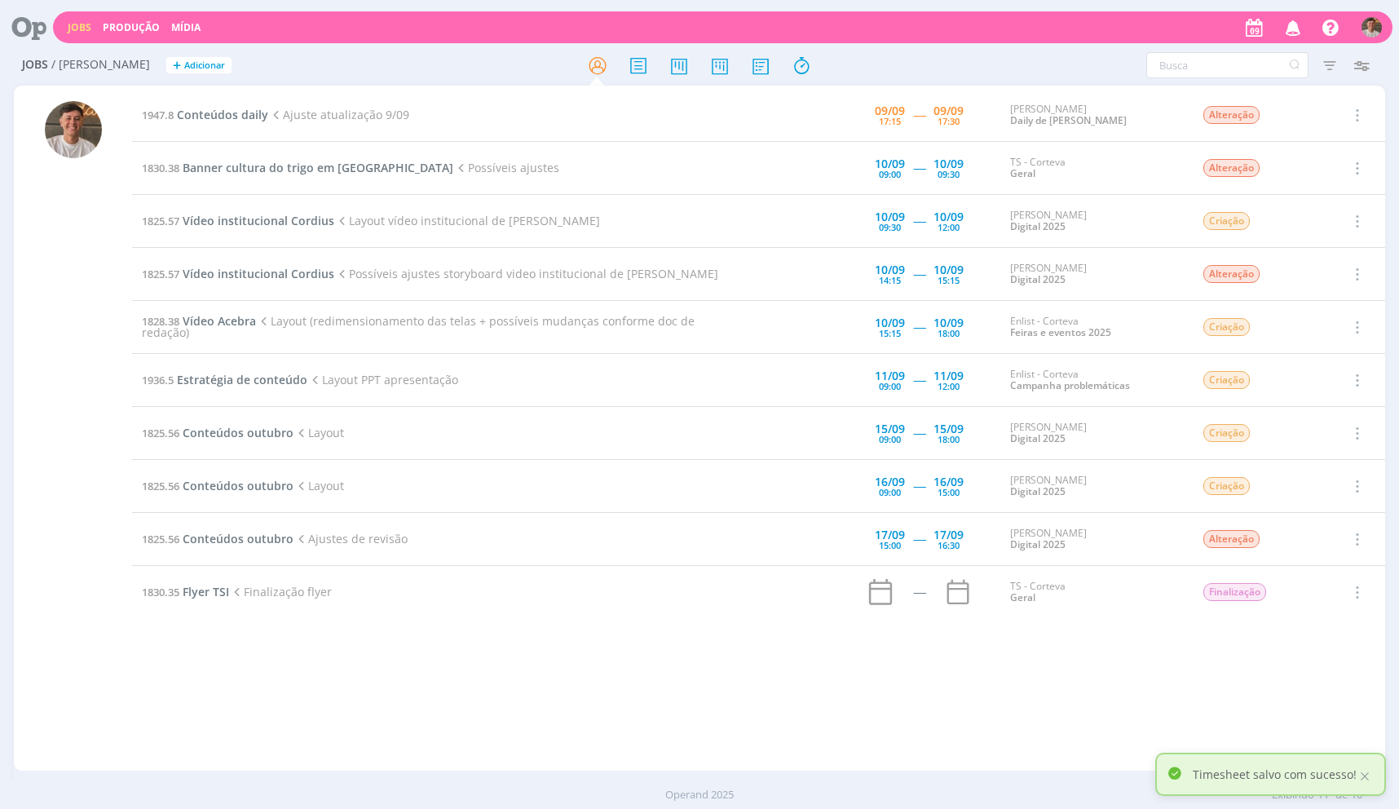
drag, startPoint x: 118, startPoint y: 485, endPoint x: 127, endPoint y: 469, distance: 18.6
click at [225, 111] on span "Conteúdos daily" at bounding box center [222, 114] width 91 height 15
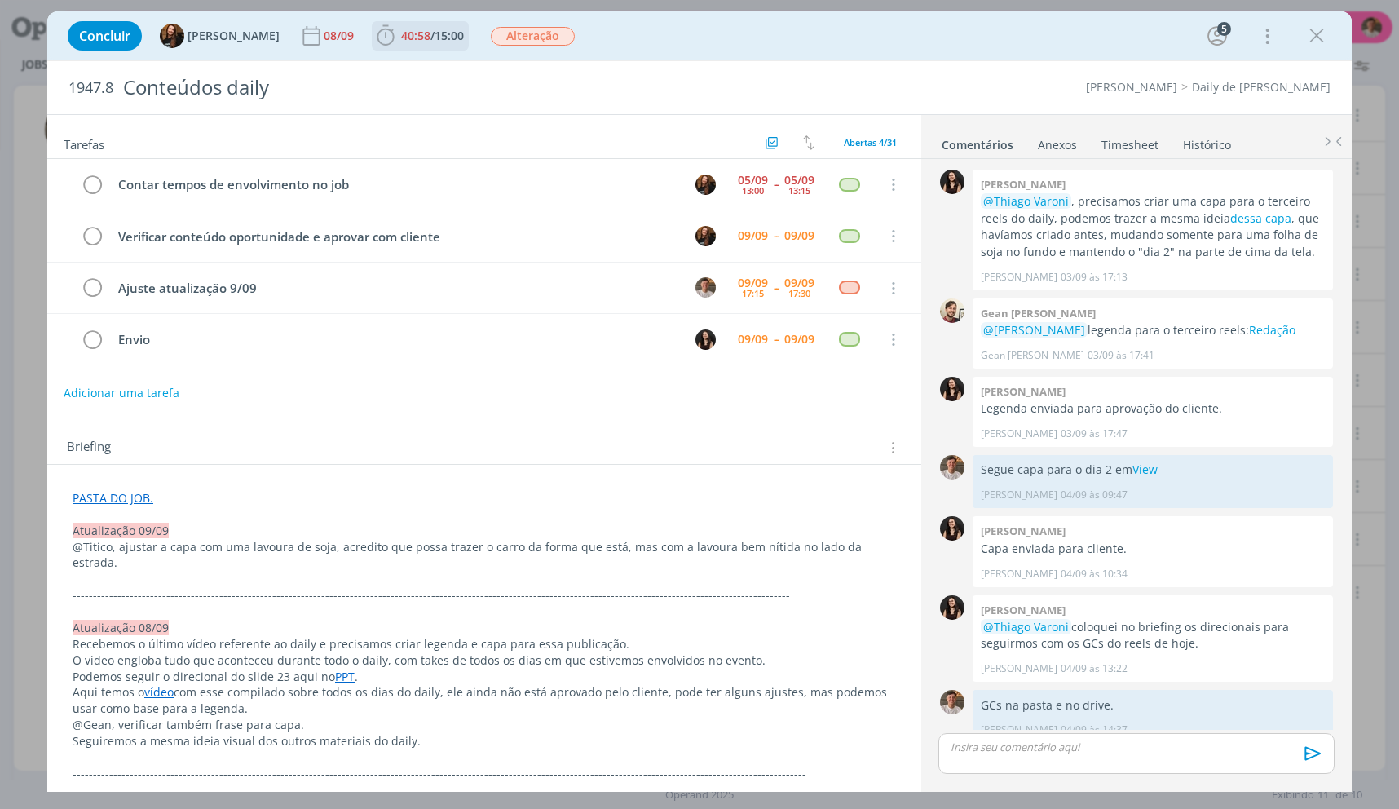
click at [407, 33] on span "40:58" at bounding box center [415, 35] width 29 height 15
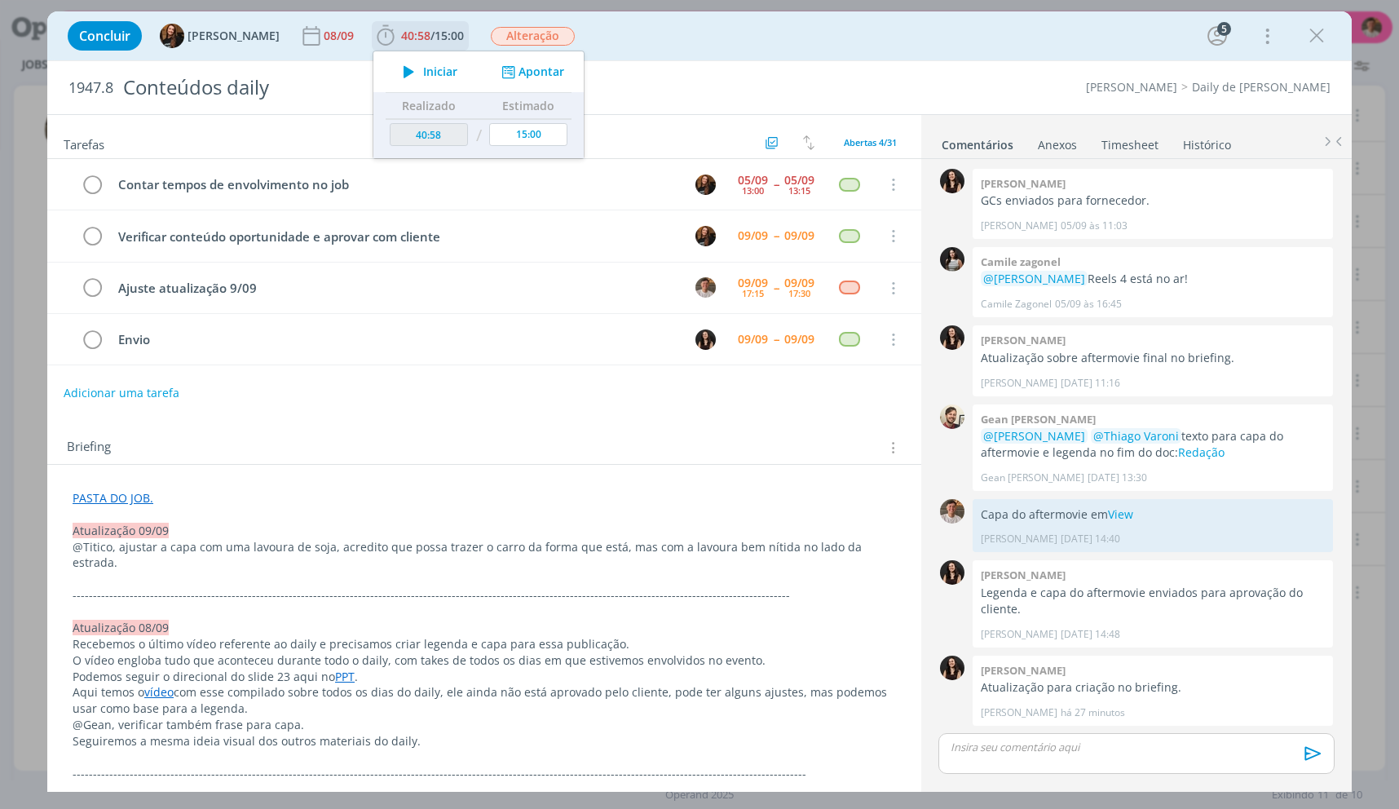
click at [424, 66] on span "Iniciar" at bounding box center [440, 71] width 34 height 11
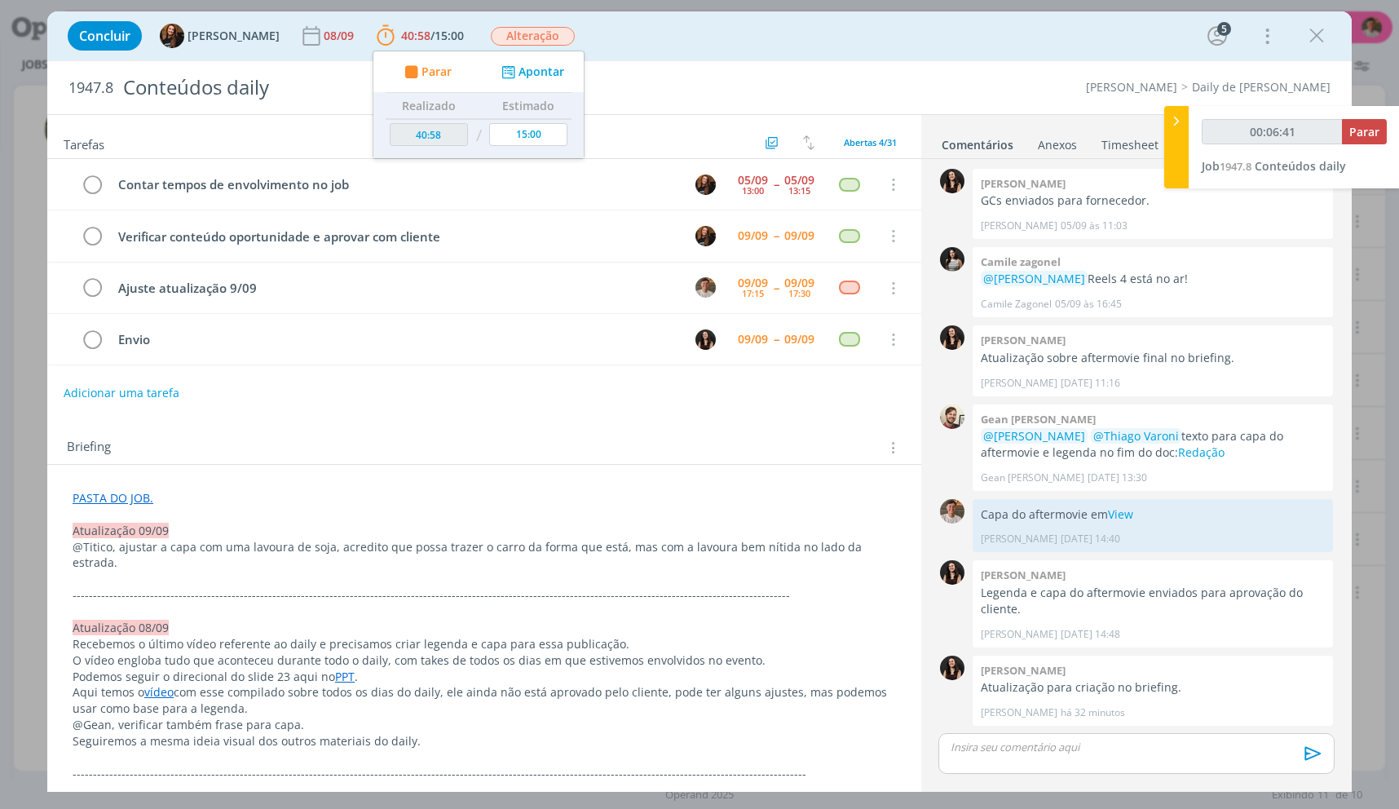
type input "00:06:42"
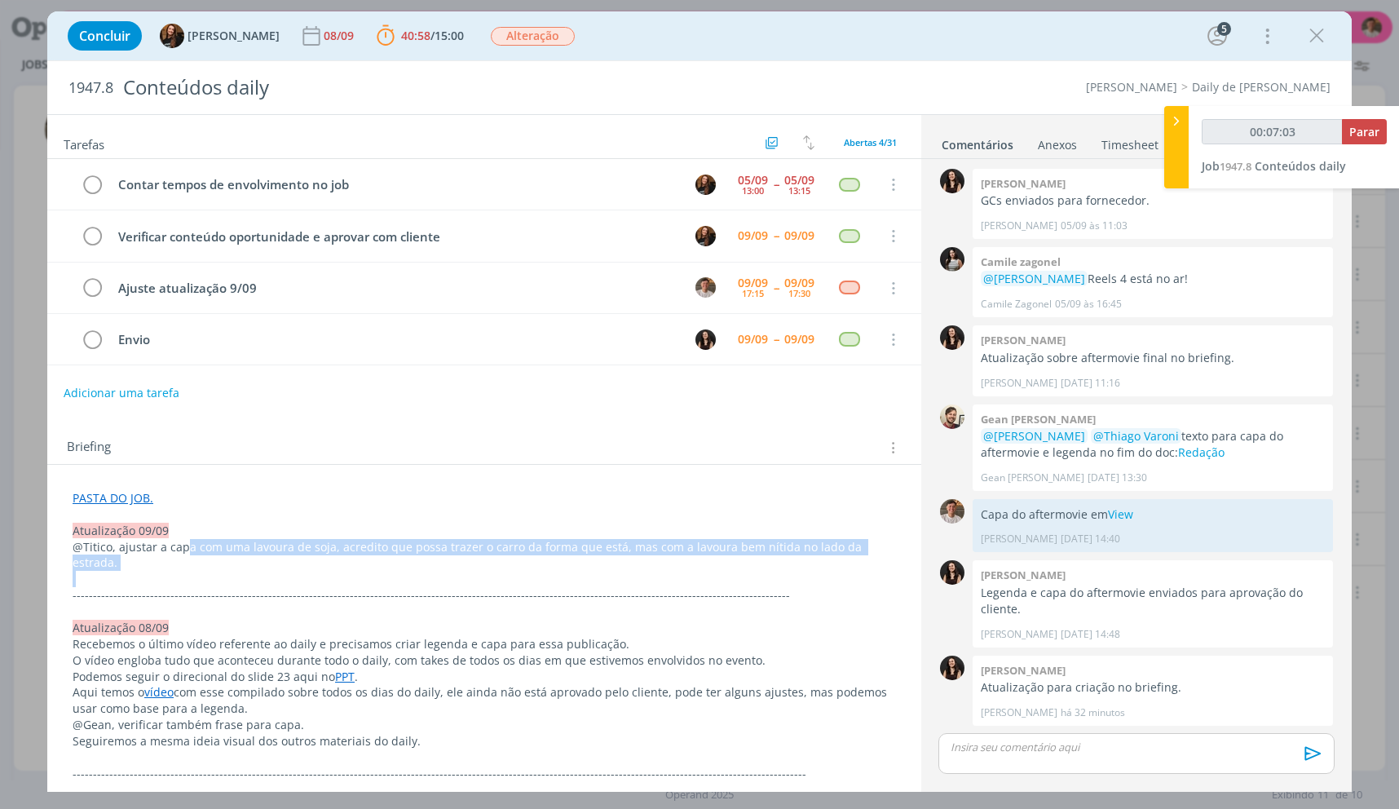
drag, startPoint x: 186, startPoint y: 550, endPoint x: 831, endPoint y: 553, distance: 645.0
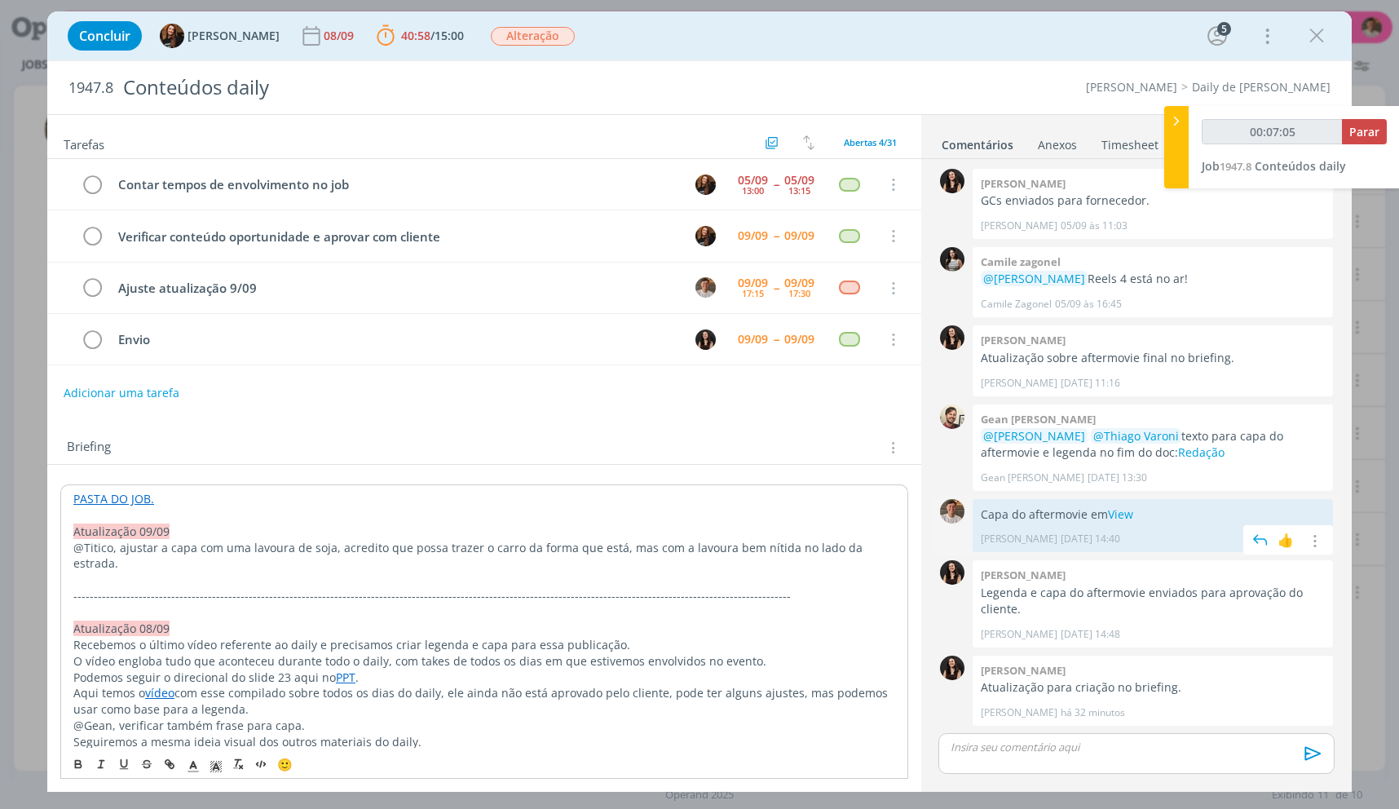
click at [1106, 519] on p "Capa do aftermovie em View" at bounding box center [1153, 514] width 344 height 16
click at [1111, 519] on link "View" at bounding box center [1120, 513] width 25 height 15
click at [1121, 517] on link "View" at bounding box center [1120, 513] width 25 height 15
click at [1149, 511] on p "Capa do aftermovie em View" at bounding box center [1153, 514] width 344 height 16
click at [1150, 512] on p "Capa do aftermovie em View" at bounding box center [1153, 514] width 344 height 16
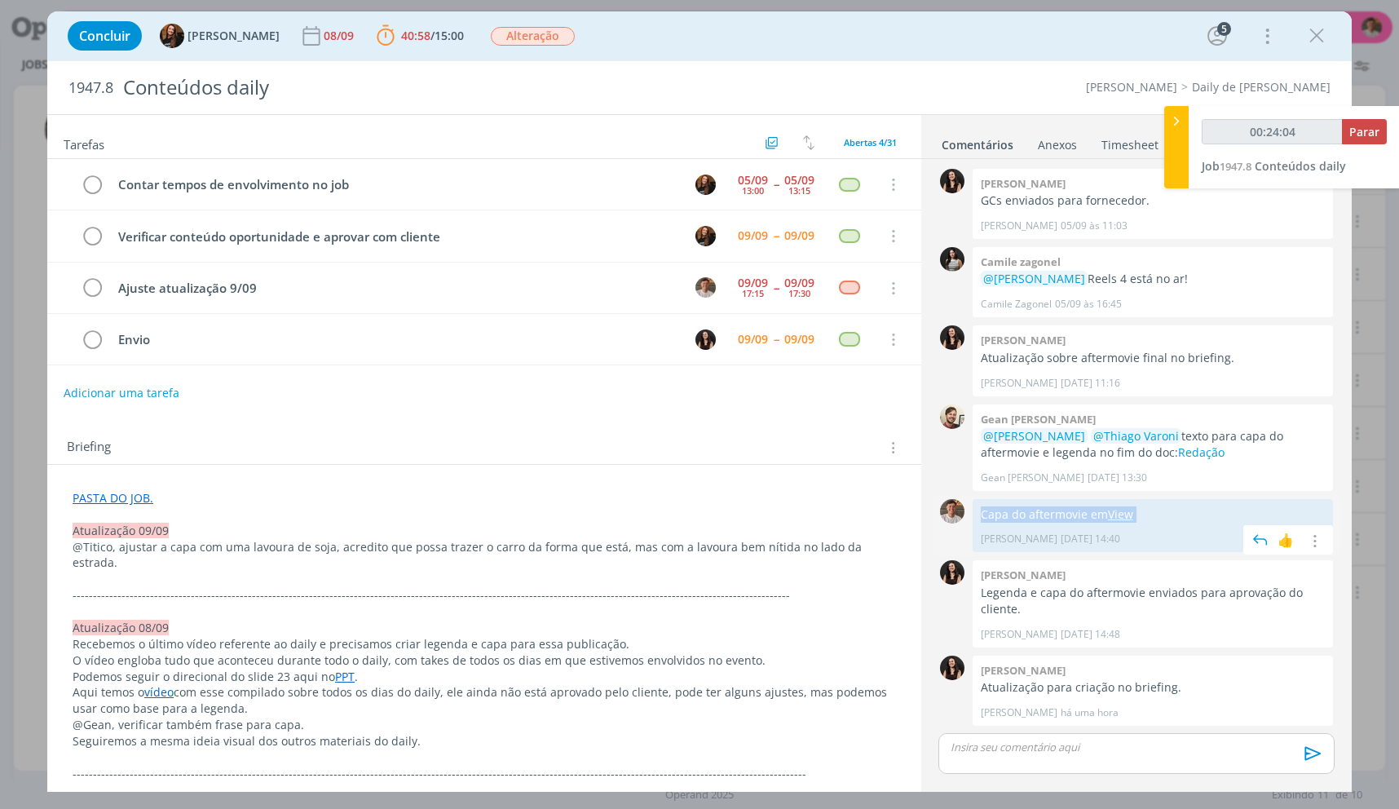
click at [1150, 512] on p "Capa do aftermovie em View" at bounding box center [1153, 514] width 344 height 16
copy p "Capa do aftermovie em View"
click at [1172, 761] on div "dialog" at bounding box center [1136, 753] width 396 height 41
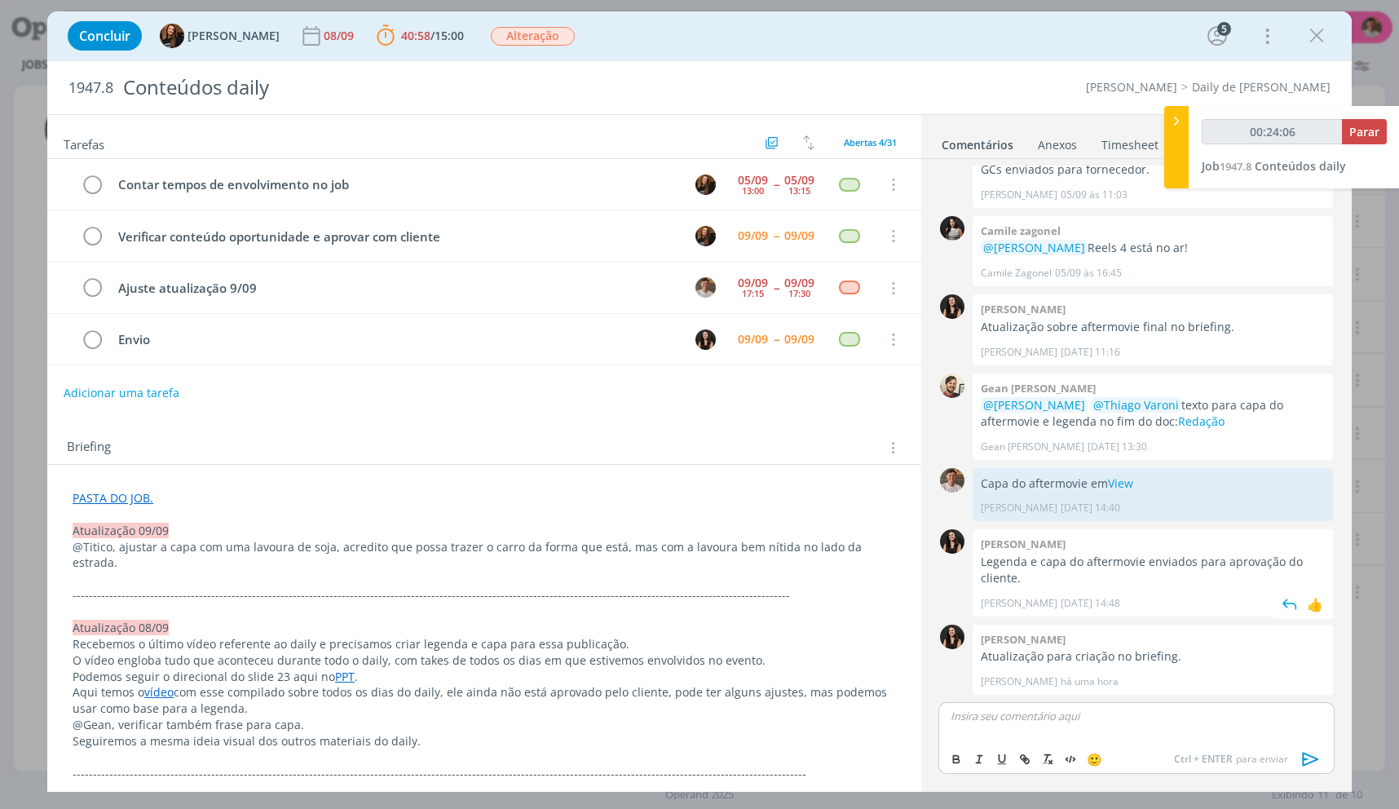
scroll to position [1212, 0]
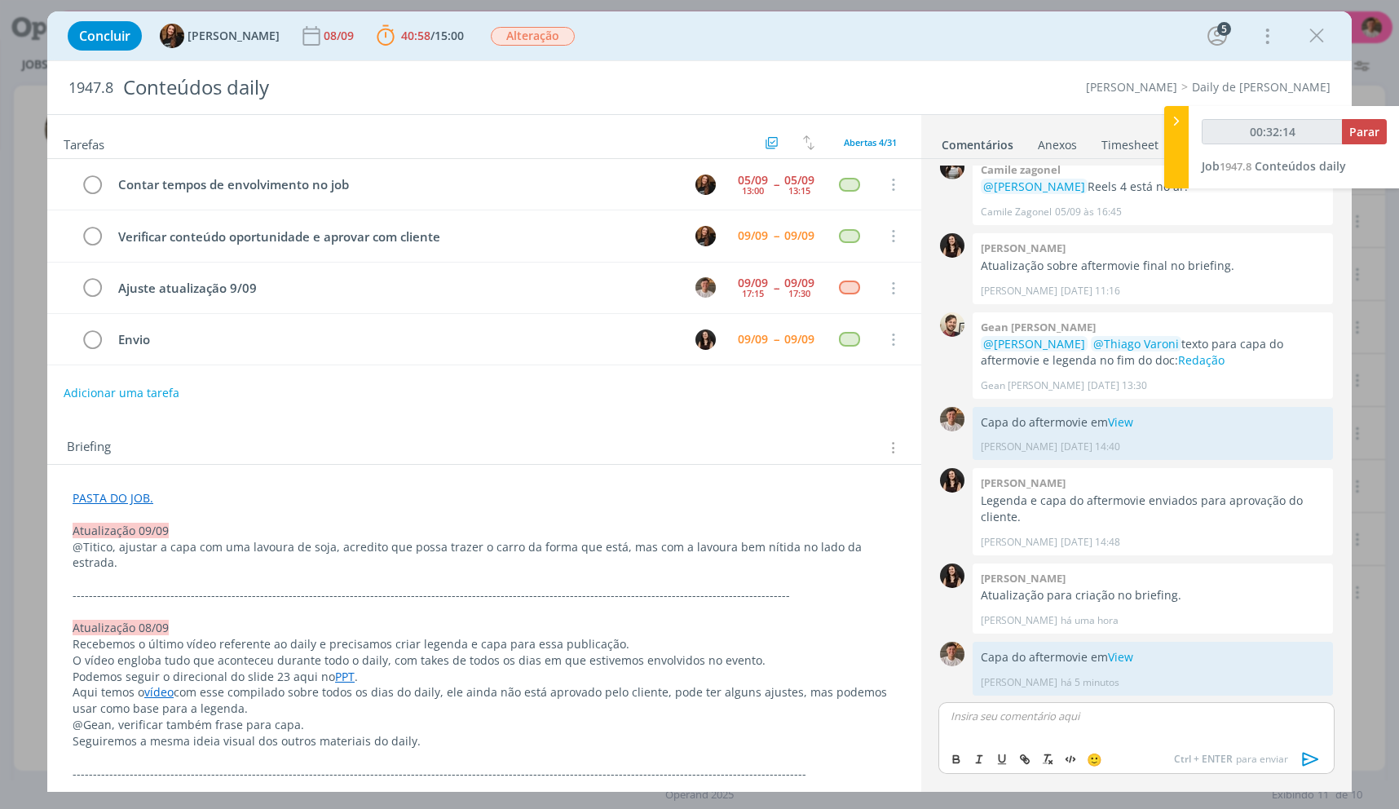
type input "00:32:15"
drag, startPoint x: 1344, startPoint y: 151, endPoint x: 1347, endPoint y: 138, distance: 13.4
click at [1344, 149] on div "00:32:15 Parar" at bounding box center [1294, 138] width 185 height 38
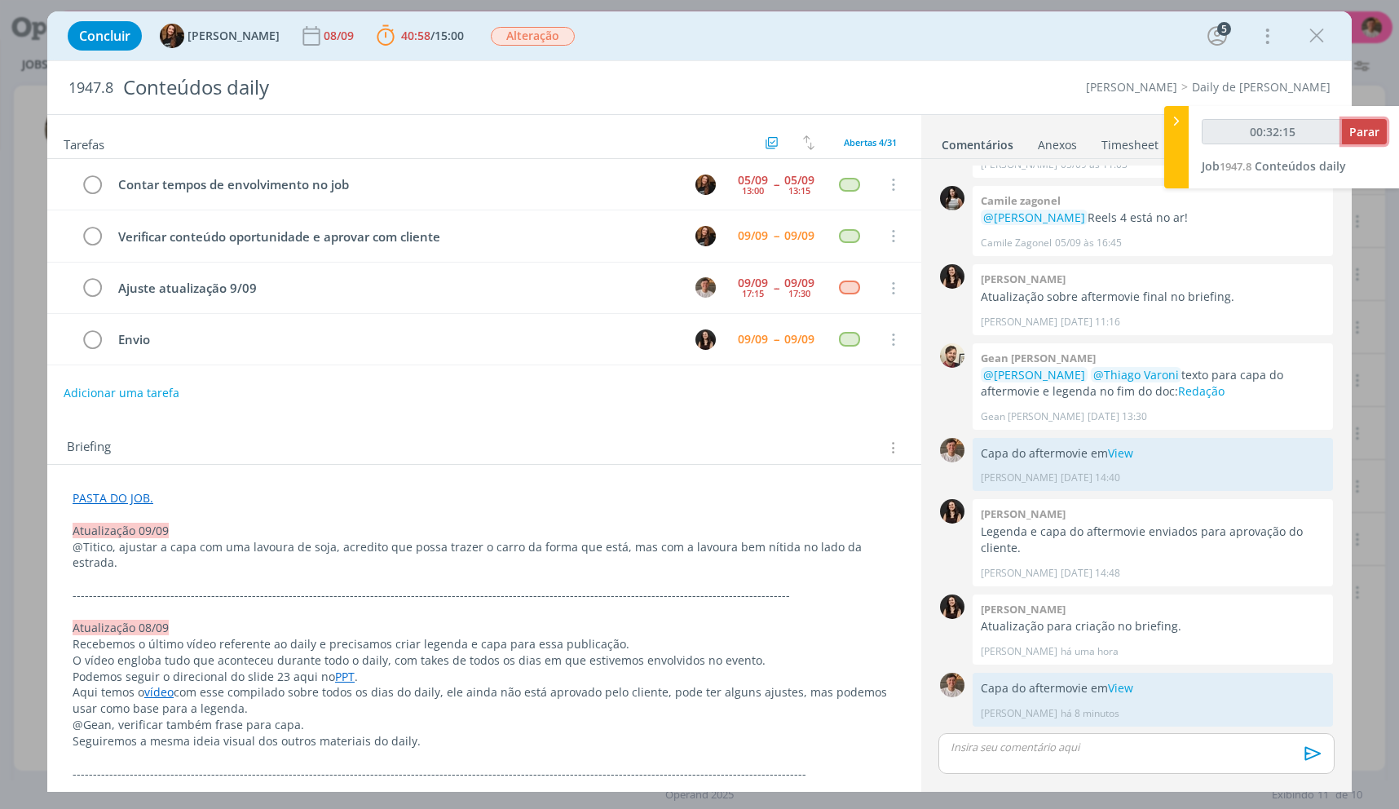
scroll to position [1181, 0]
click at [1349, 139] on button "Parar" at bounding box center [1364, 131] width 45 height 25
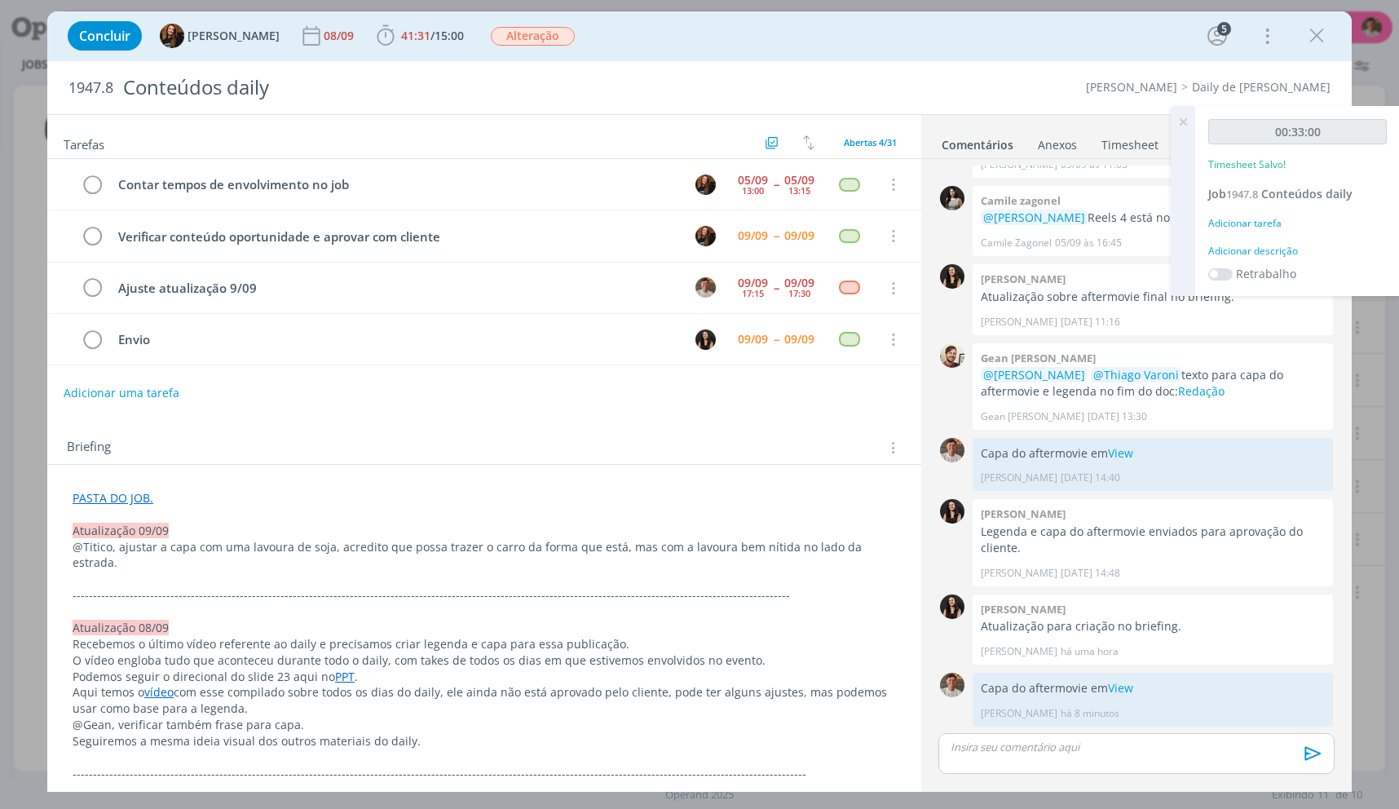
click at [1257, 244] on div "Adicionar descrição" at bounding box center [1297, 251] width 179 height 15
click at [1258, 255] on textarea at bounding box center [1297, 277] width 170 height 58
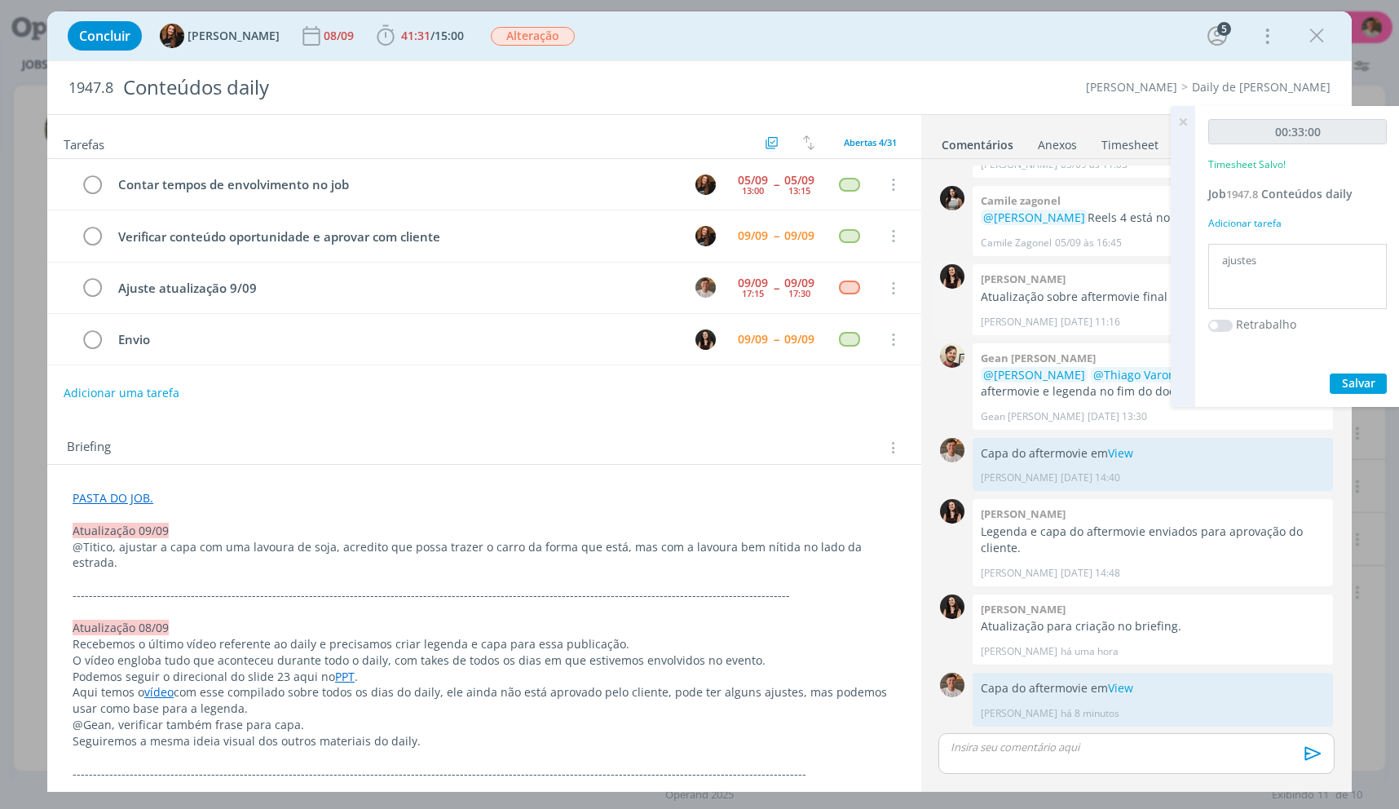
type textarea "ajustes"
click at [1330, 373] on button "Salvar" at bounding box center [1358, 383] width 57 height 20
click at [1168, 122] on icon at bounding box center [1182, 122] width 29 height 32
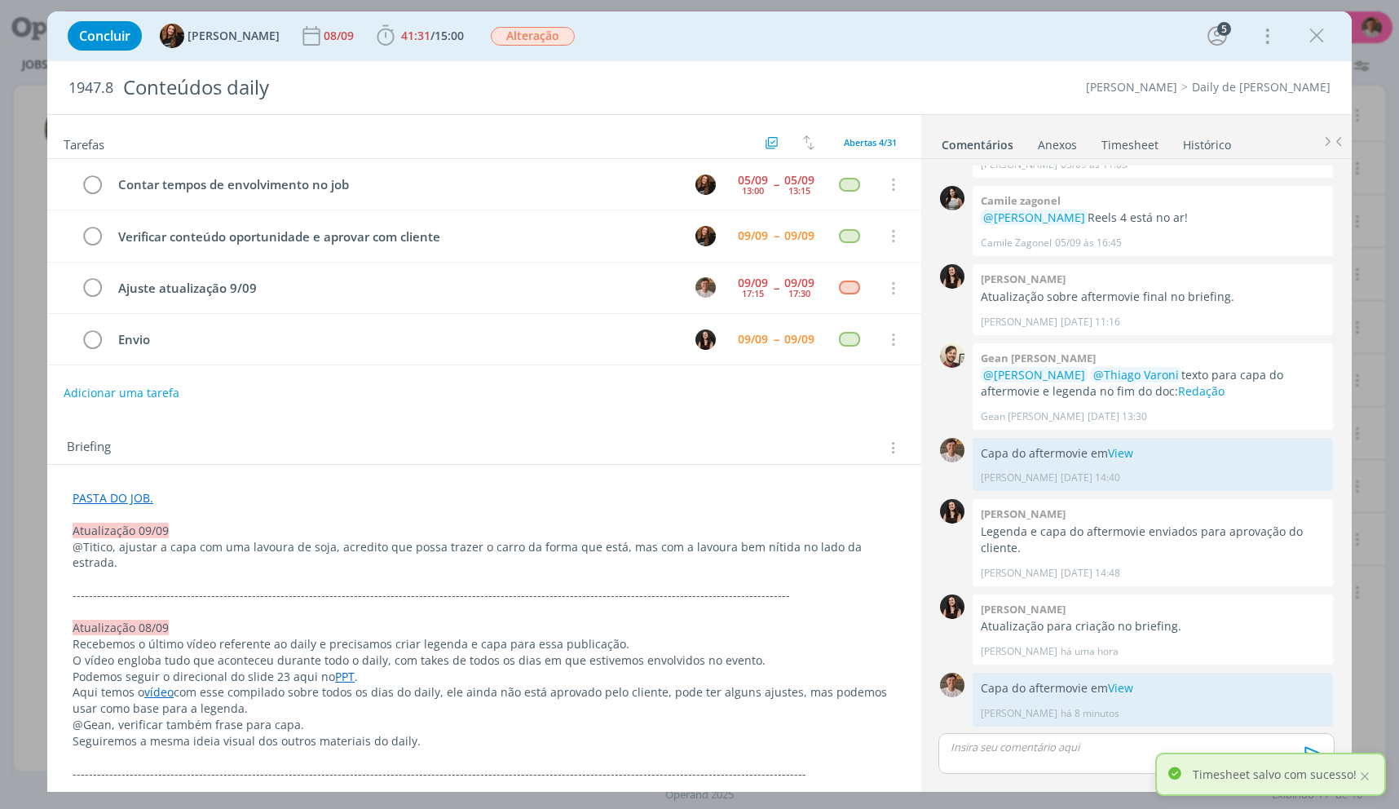
click at [1172, 120] on ul "Comentários Anexos 0 Timesheet Histórico" at bounding box center [1136, 137] width 431 height 44
click at [91, 280] on icon "dialog" at bounding box center [92, 288] width 23 height 24
click at [1318, 22] on div "dialog" at bounding box center [1316, 35] width 29 height 29
click at [1310, 31] on icon "dialog" at bounding box center [1317, 36] width 24 height 24
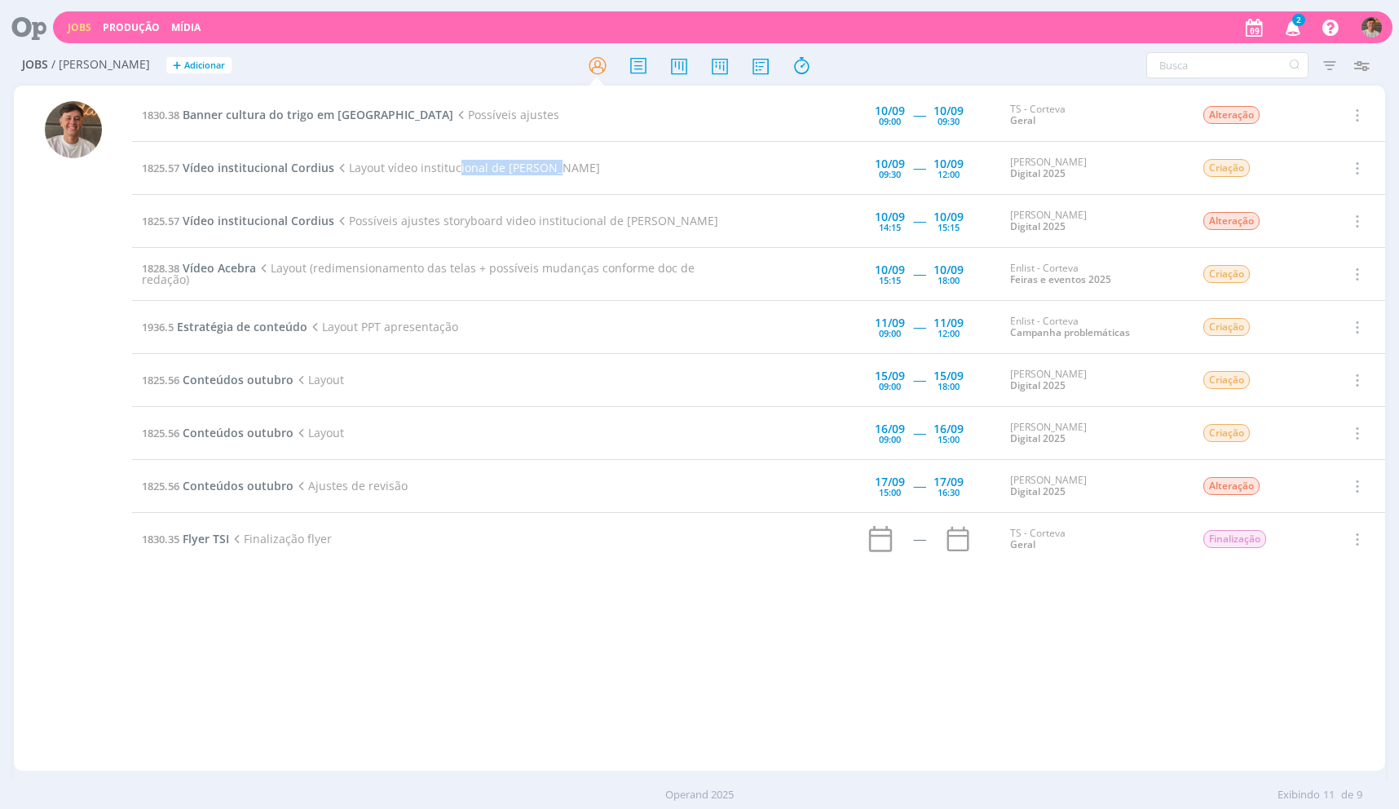
drag, startPoint x: 453, startPoint y: 178, endPoint x: 602, endPoint y: 167, distance: 148.8
click at [602, 167] on td "1825.57 Vídeo institucional Cordius Layout vídeo institucional de Cordius" at bounding box center [435, 168] width 607 height 53
click at [754, 236] on td at bounding box center [789, 221] width 98 height 53
